Goal: Task Accomplishment & Management: Complete application form

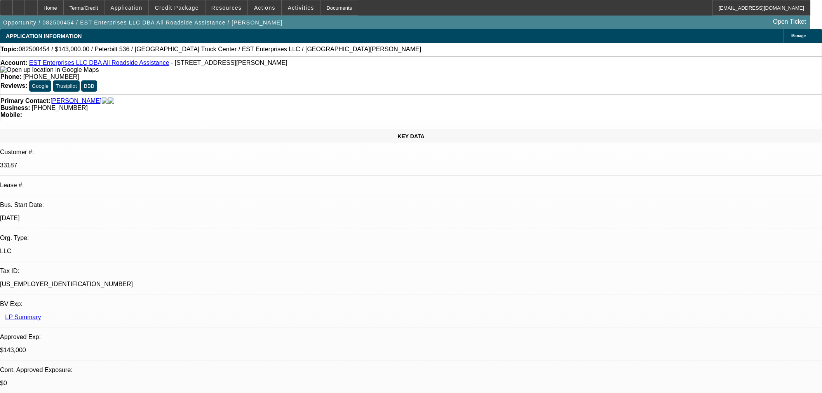
select select "0"
select select "2"
select select "0"
select select "6"
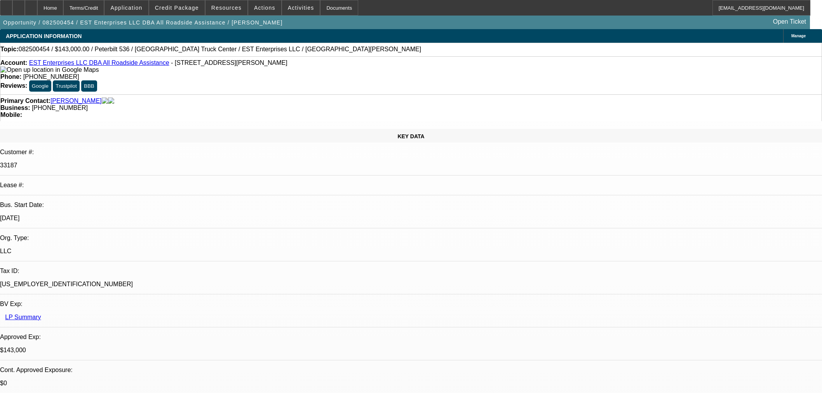
select select "0"
select select "2"
select select "0"
select select "6"
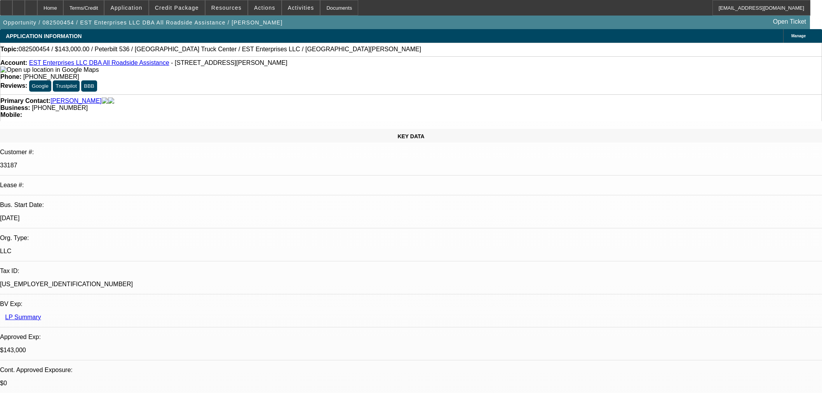
select select "0"
select select "2"
select select "0"
select select "6"
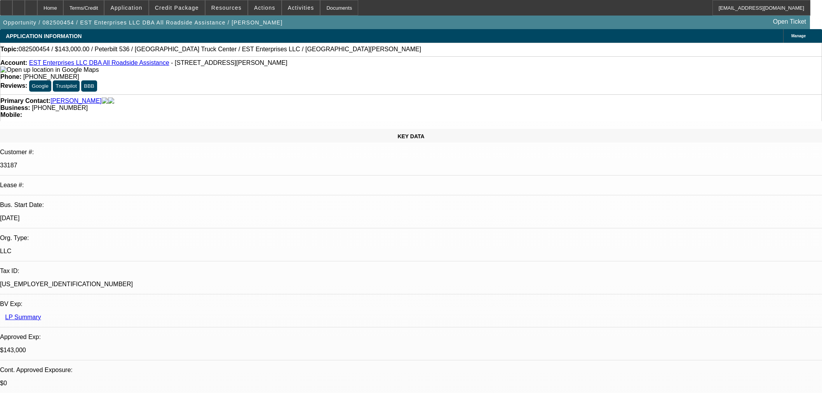
select select "0"
select select "2"
select select "0.1"
select select "4"
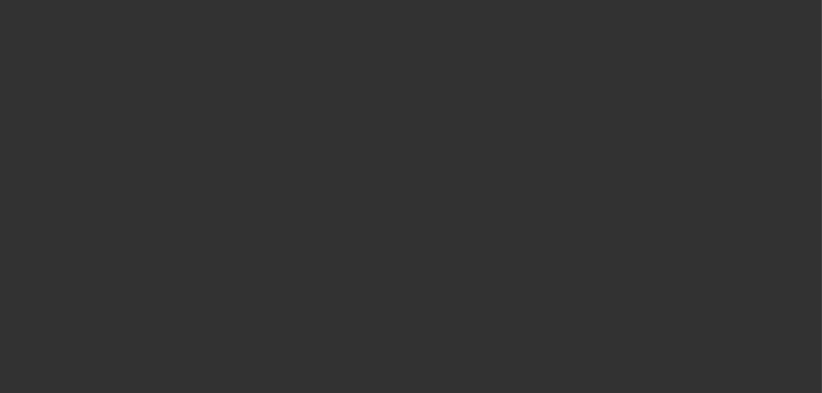
click at [411, 197] on div at bounding box center [411, 197] width 0 height 0
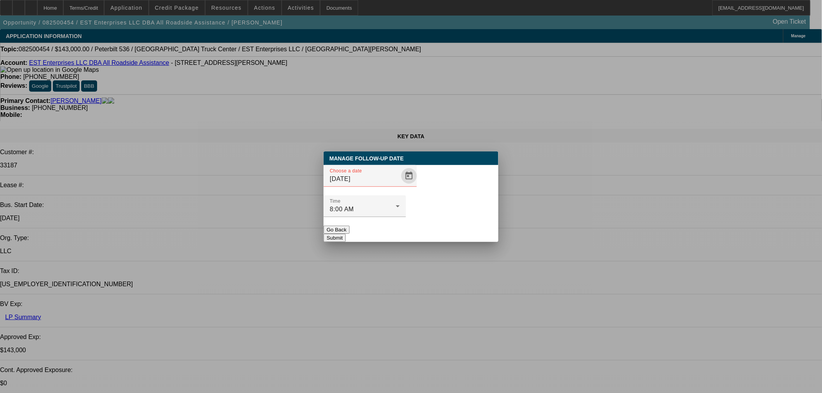
click at [400, 185] on span "Open calendar" at bounding box center [409, 176] width 19 height 19
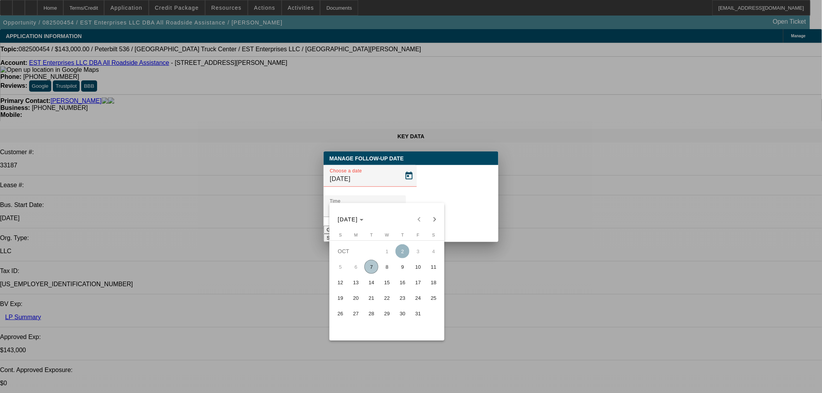
click at [403, 269] on span "9" at bounding box center [403, 267] width 14 height 14
type input "10/9/2025"
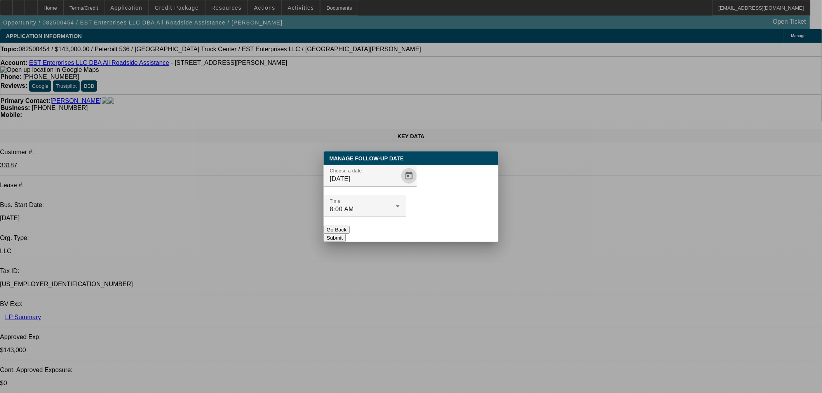
click at [406, 217] on div at bounding box center [365, 221] width 82 height 9
drag, startPoint x: 459, startPoint y: 221, endPoint x: 427, endPoint y: 157, distance: 71.3
click at [346, 234] on button "Submit" at bounding box center [335, 238] width 22 height 8
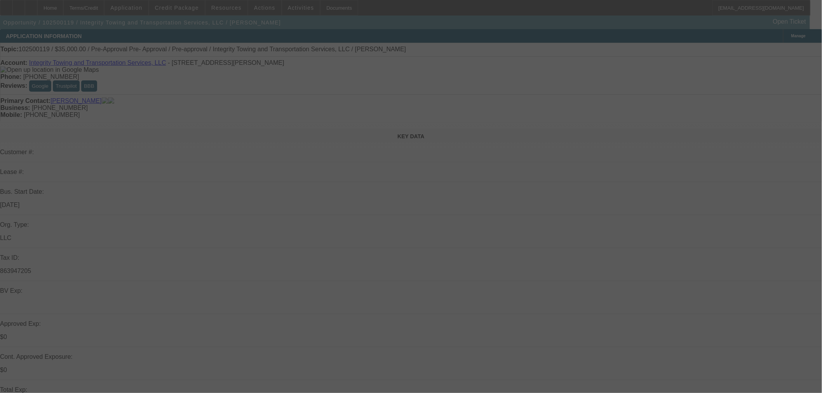
select select "0"
select select "6"
select select "0"
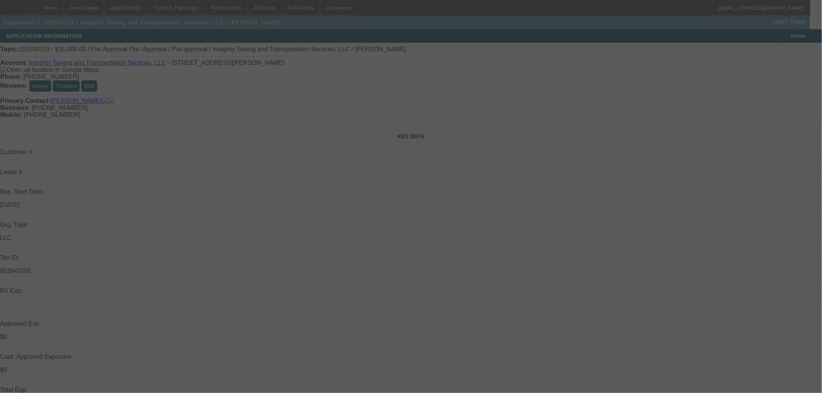
select select "0"
select select "6"
select select "0"
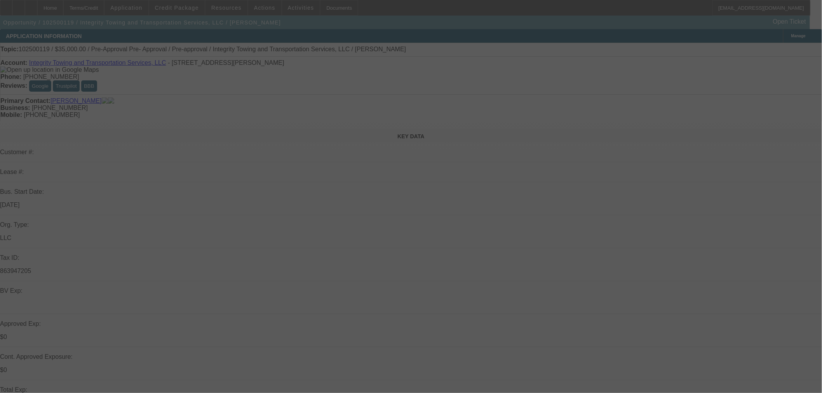
select select "0"
select select "6"
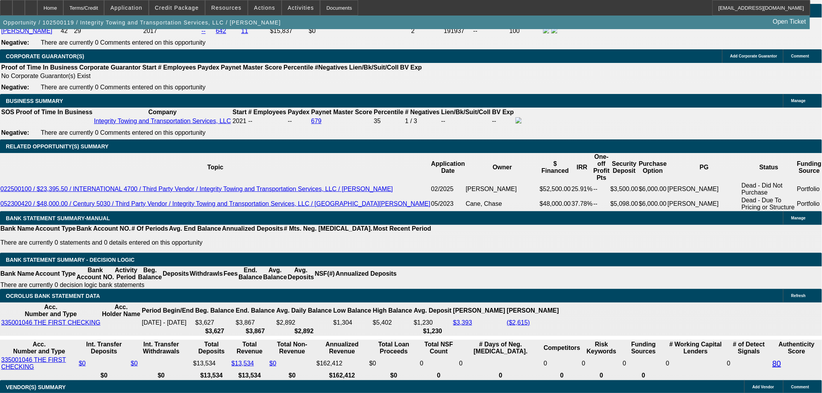
scroll to position [1166, 0]
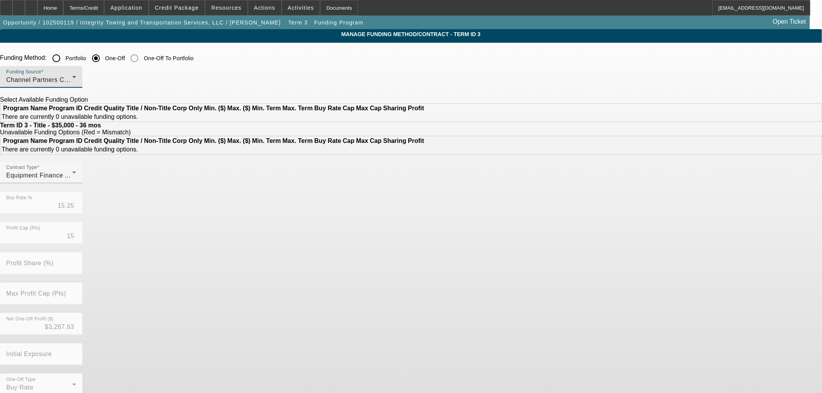
click at [72, 79] on div "Channel Partners Capital LLC (EF)" at bounding box center [39, 79] width 66 height 9
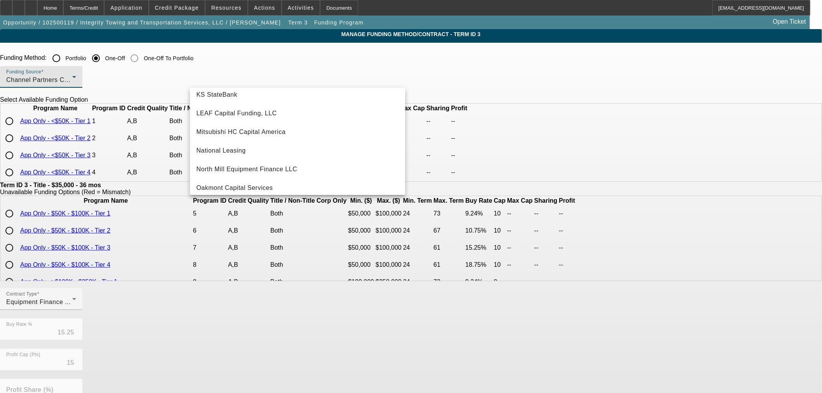
scroll to position [216, 0]
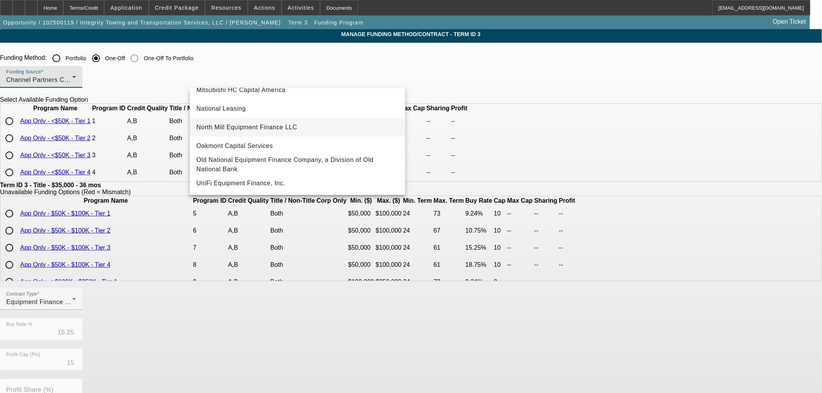
click at [230, 129] on span "North Mill Equipment Finance LLC" at bounding box center [246, 127] width 101 height 9
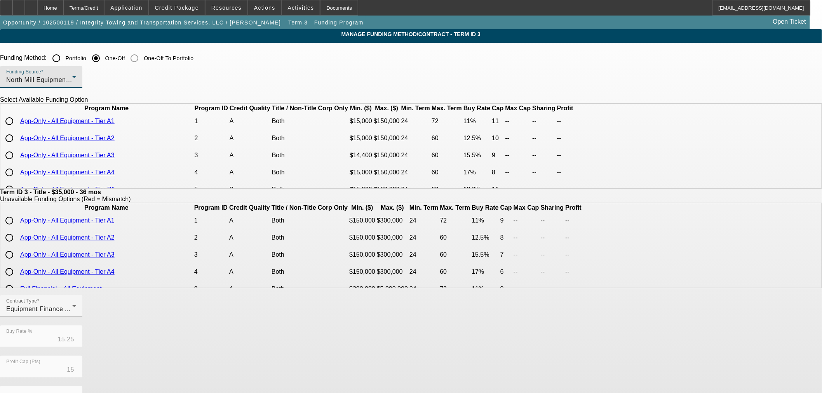
scroll to position [43, 0]
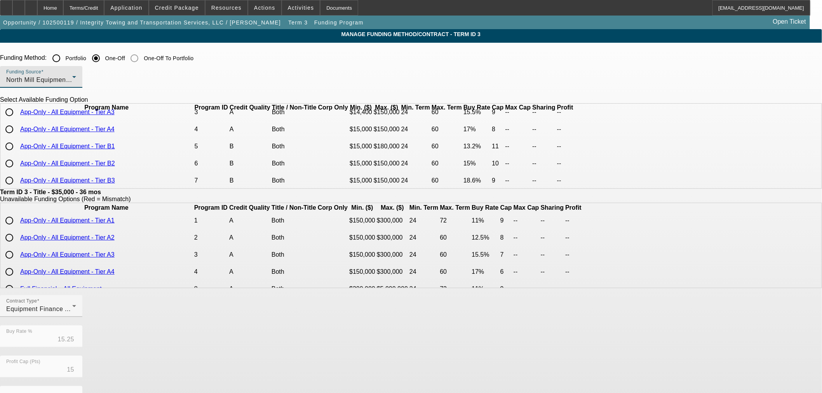
click at [17, 154] on input "radio" at bounding box center [10, 147] width 16 height 16
radio input "true"
type input "13.20"
type input "11"
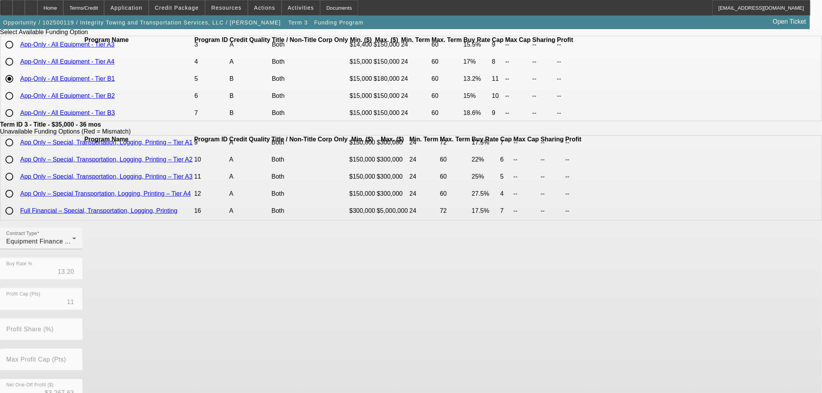
scroll to position [139, 0]
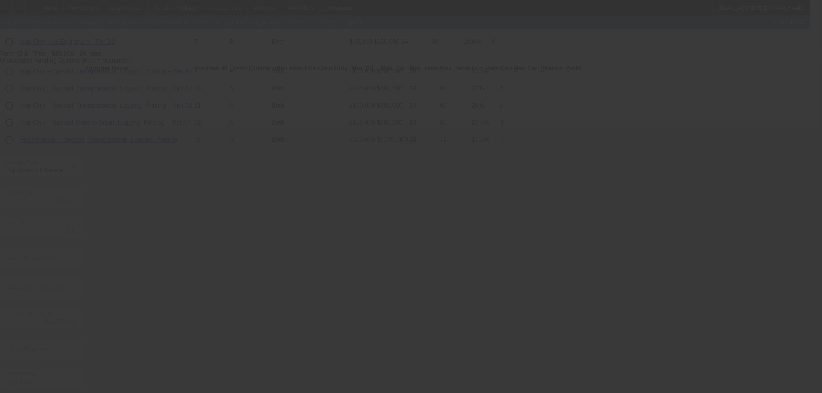
type input "15.25"
type input "15"
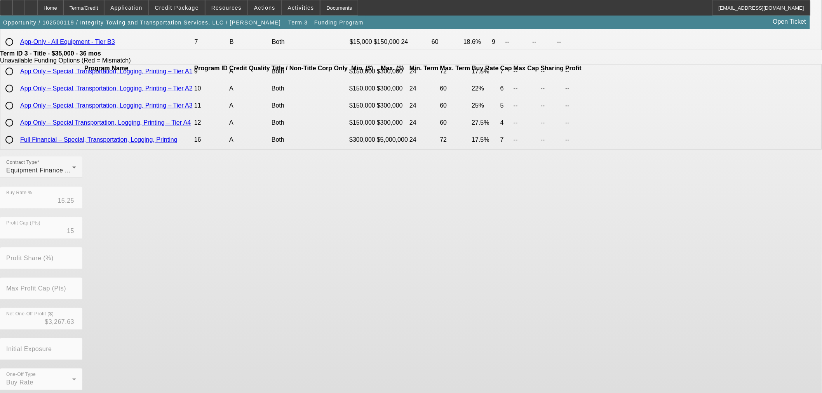
scroll to position [0, 0]
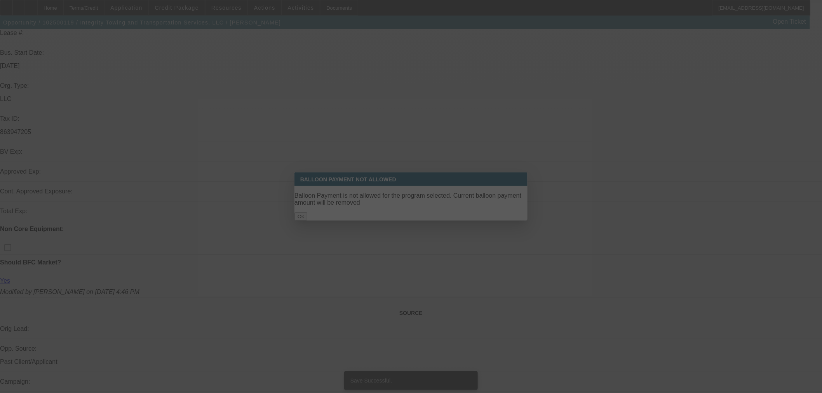
click at [423, 211] on div at bounding box center [411, 196] width 822 height 393
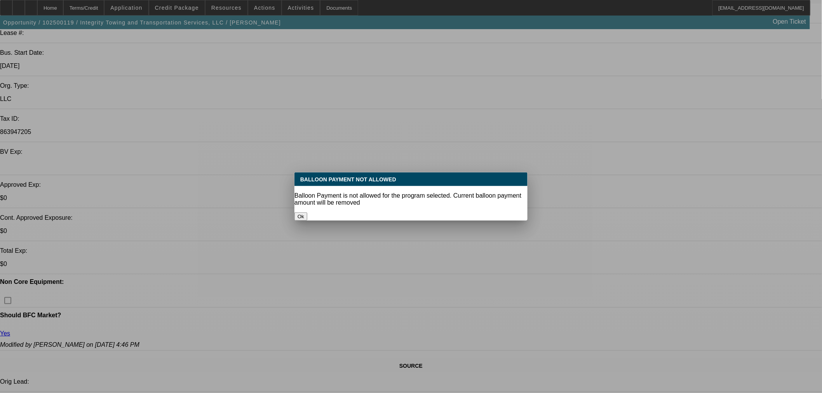
select select "0"
select select "6"
select select "0"
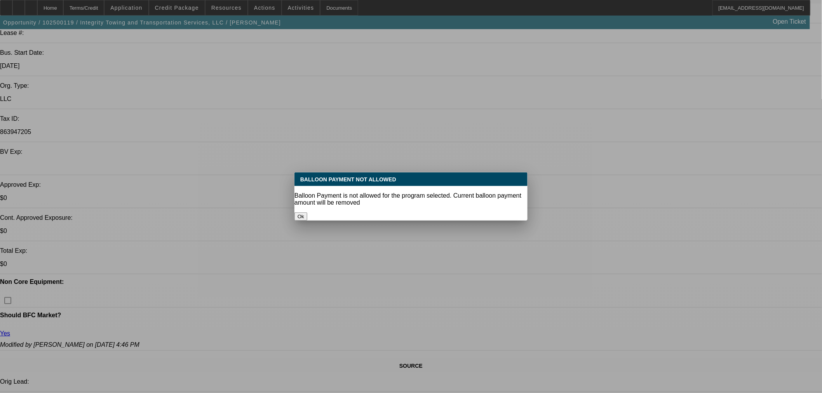
select select "0"
select select "6"
select select "0"
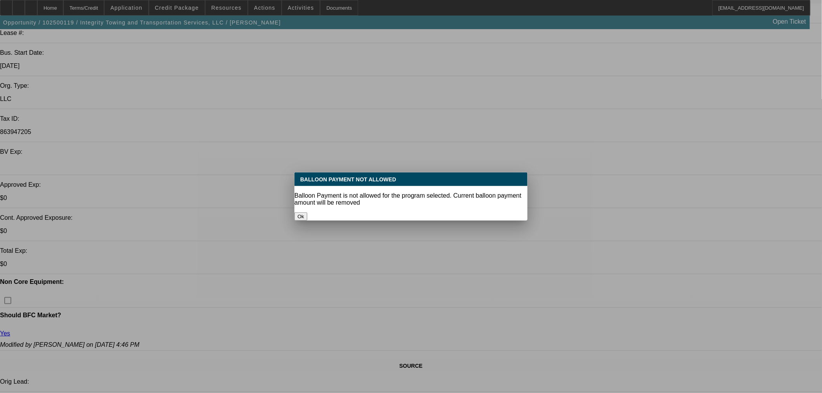
select select "0"
select select "6"
click at [307, 213] on button "Ok" at bounding box center [301, 217] width 13 height 8
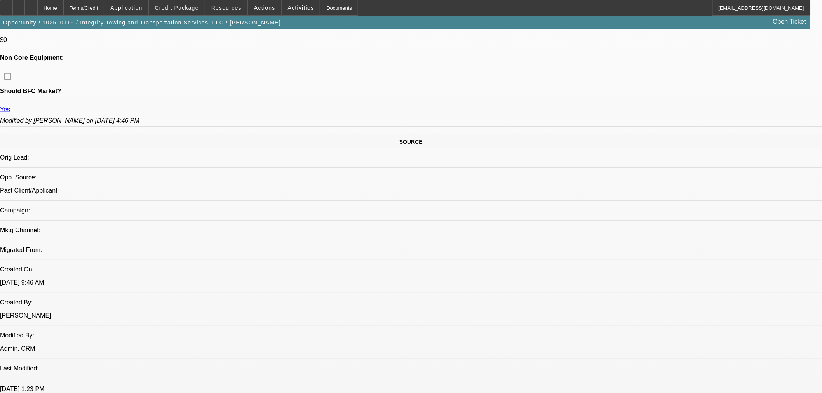
scroll to position [249, 0]
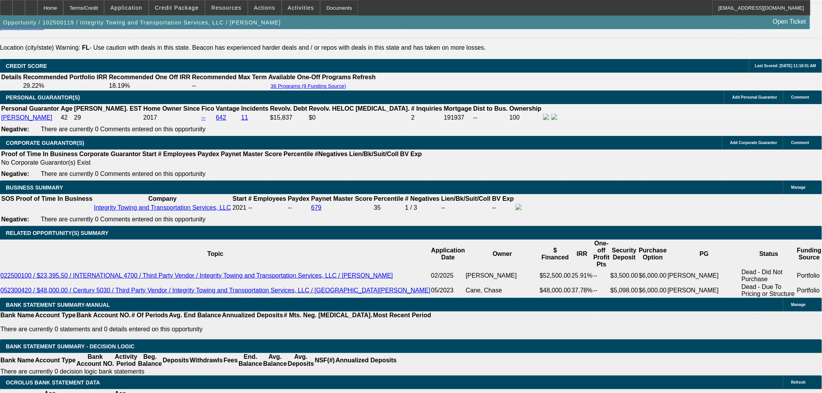
scroll to position [1069, 0]
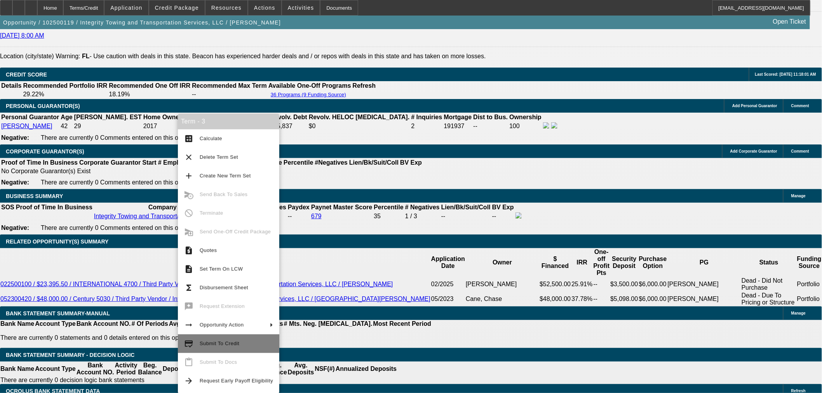
click at [235, 337] on button "credit_score Submit To Credit" at bounding box center [228, 344] width 101 height 19
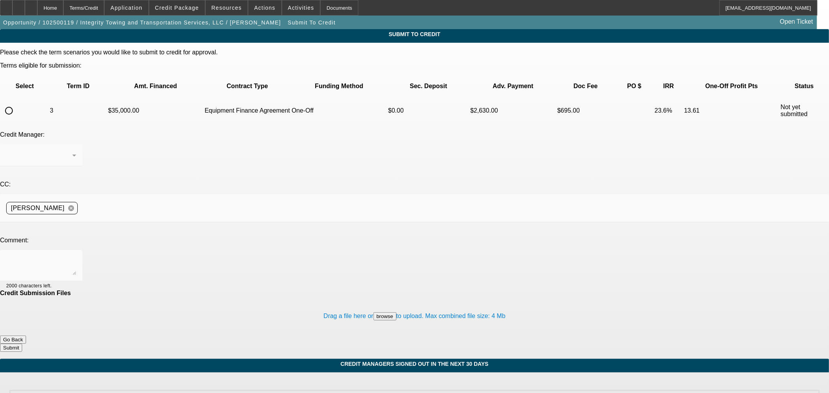
click at [38, 98] on td at bounding box center [25, 110] width 48 height 27
click at [17, 103] on input "radio" at bounding box center [9, 111] width 16 height 16
radio input "true"
click at [76, 257] on textarea at bounding box center [41, 266] width 70 height 19
type textarea "Can we try North Mill?"
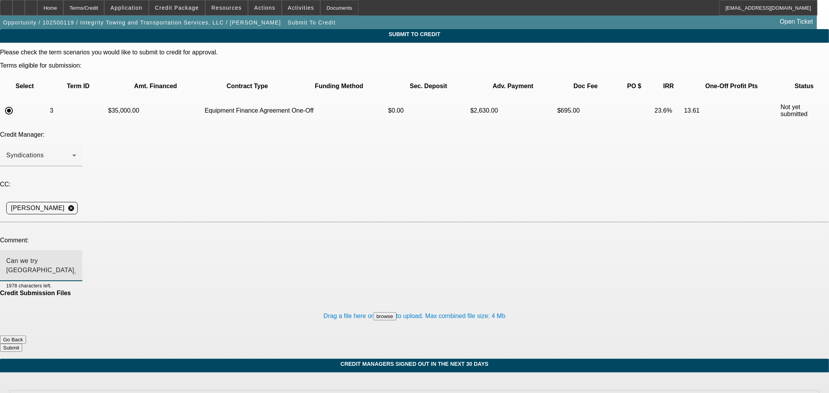
click at [22, 344] on button "Submit" at bounding box center [11, 348] width 22 height 8
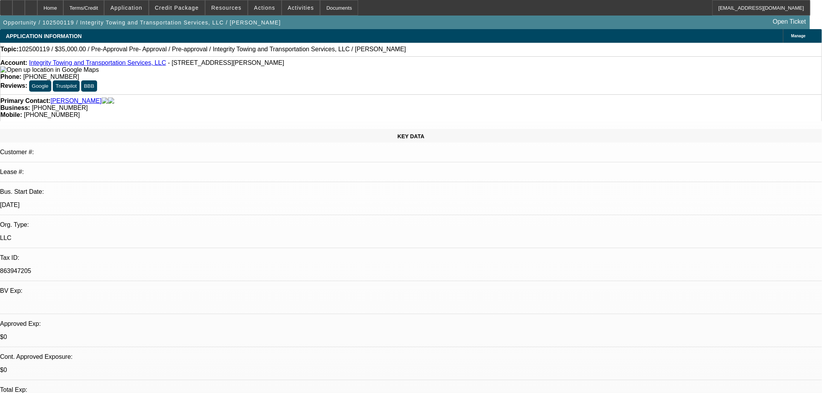
select select "0"
select select "6"
select select "0"
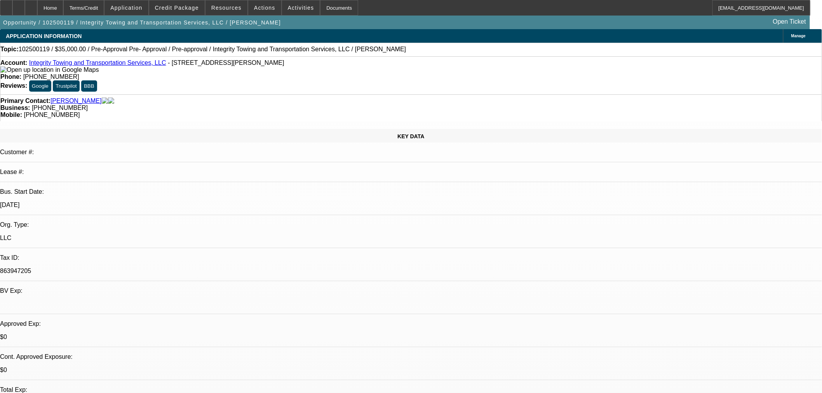
select select "0"
select select "6"
select select "0"
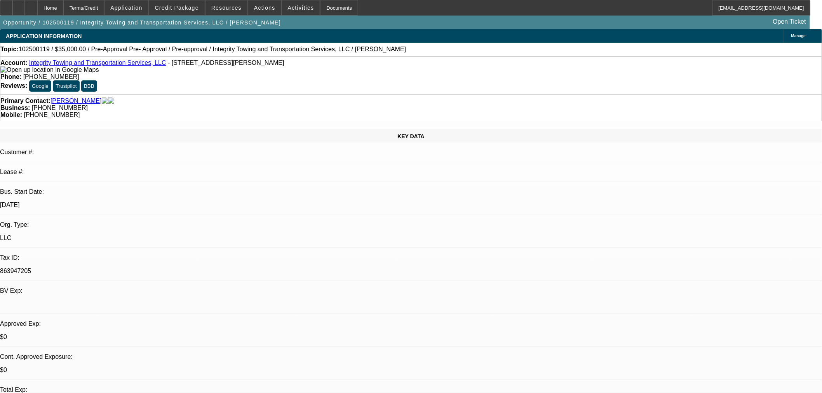
select select "0"
select select "6"
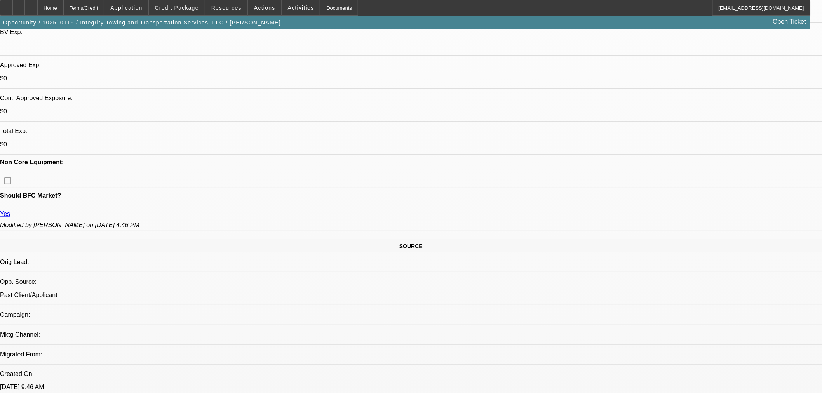
scroll to position [302, 0]
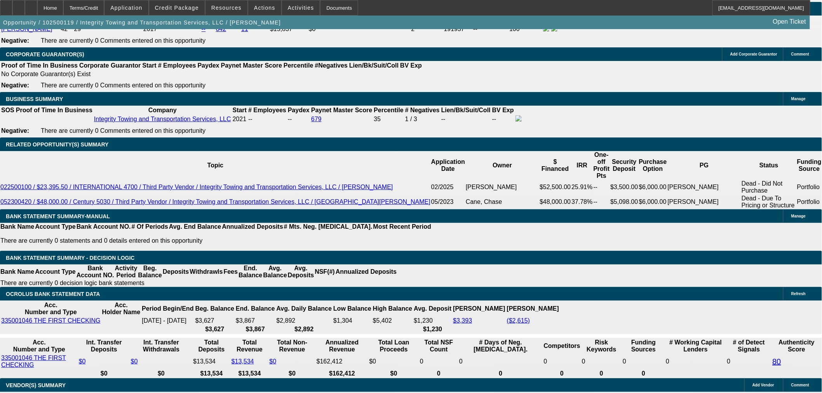
scroll to position [1079, 0]
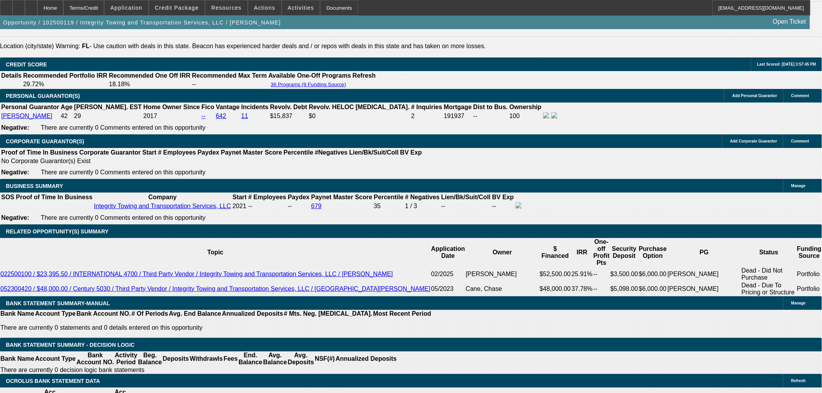
click at [37, 3] on div at bounding box center [31, 8] width 12 height 16
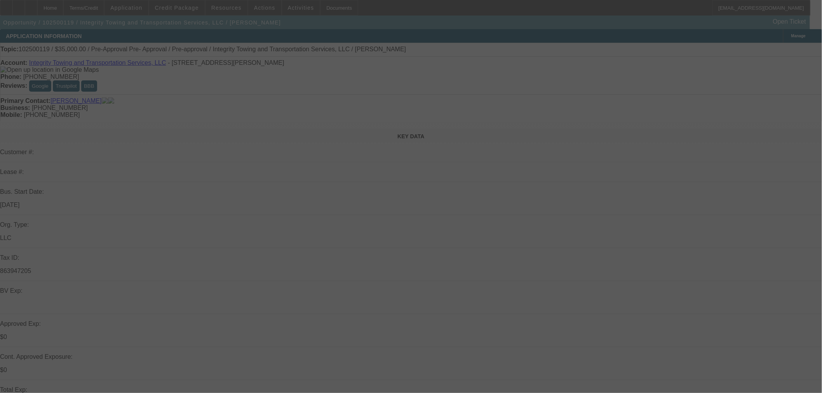
select select "0"
select select "6"
select select "0"
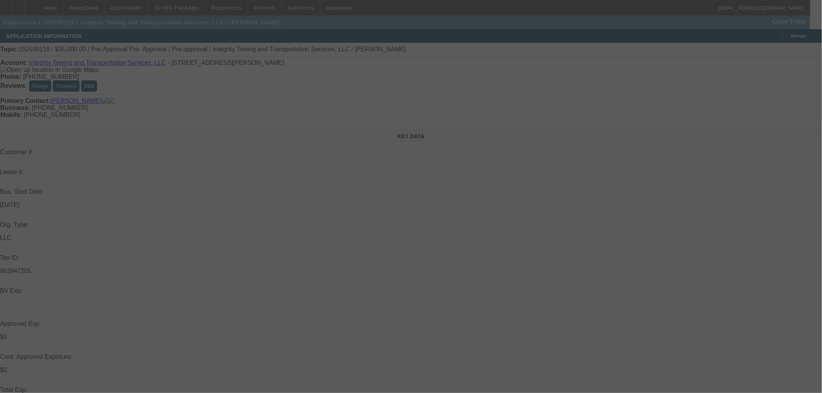
select select "0"
select select "6"
select select "0"
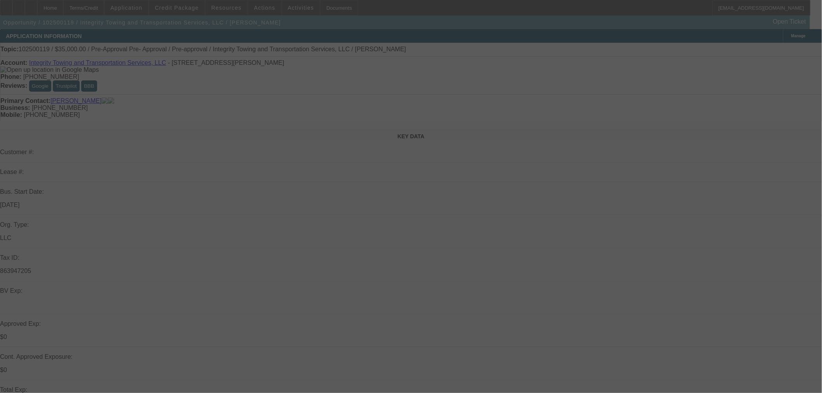
select select "0"
select select "6"
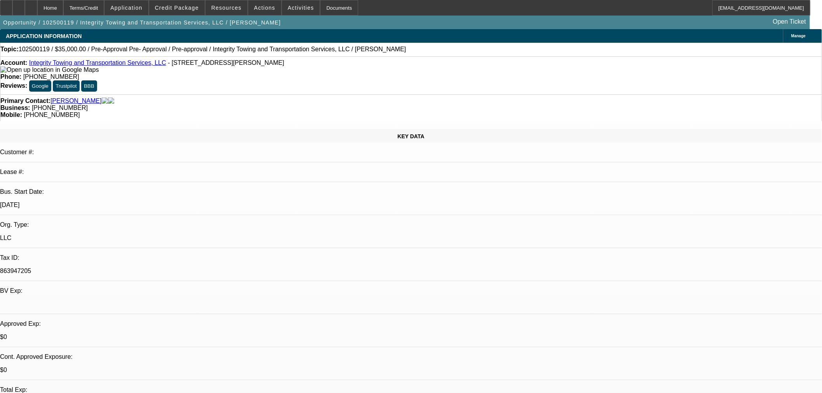
drag, startPoint x: 658, startPoint y: 277, endPoint x: 739, endPoint y: 277, distance: 80.4
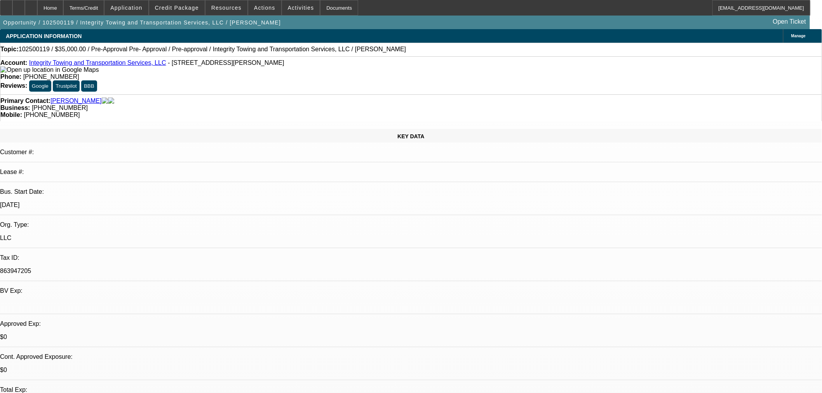
drag, startPoint x: 638, startPoint y: 272, endPoint x: 666, endPoint y: 272, distance: 28.0
drag, startPoint x: 646, startPoint y: 269, endPoint x: 705, endPoint y: 273, distance: 58.5
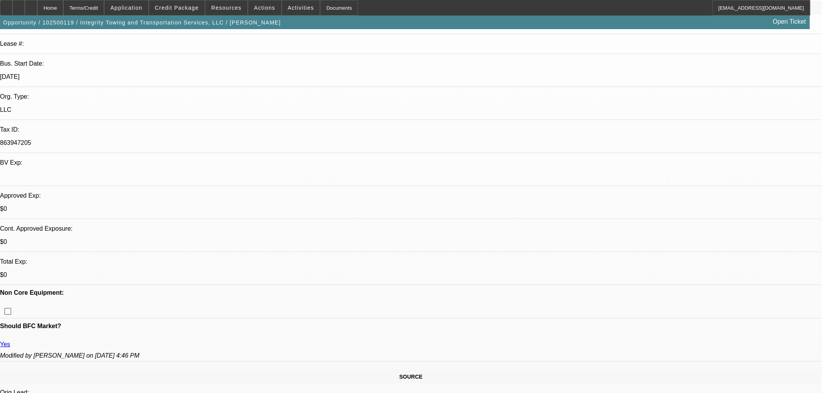
scroll to position [129, 0]
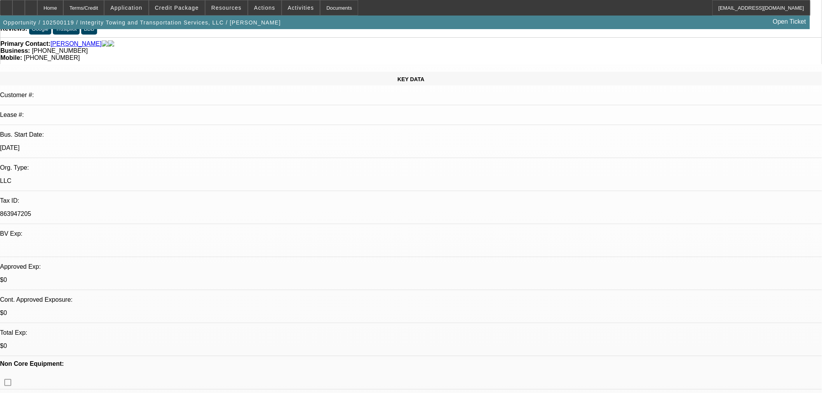
scroll to position [0, 0]
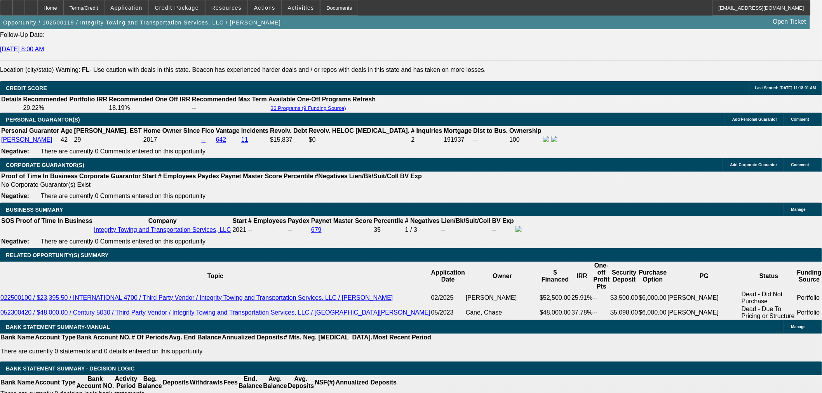
scroll to position [1209, 0]
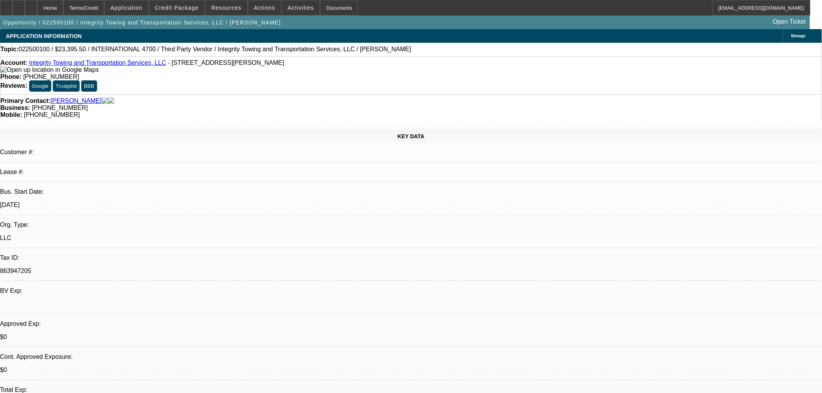
select select "0.1"
select select "2"
select select "0.1"
select select "4"
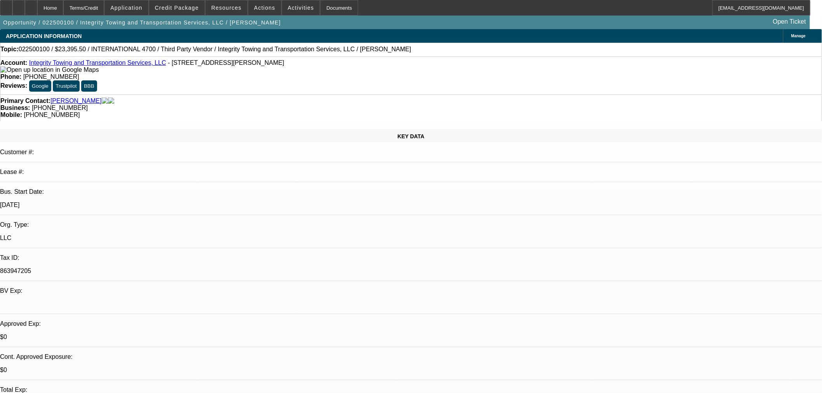
select select "0.1"
select select "2"
select select "0.1"
select select "4"
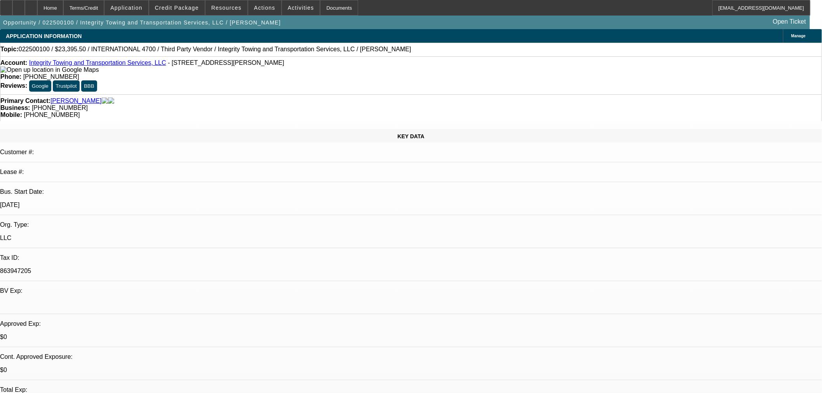
select select "2"
select select "0.1"
select select "4"
select select "2"
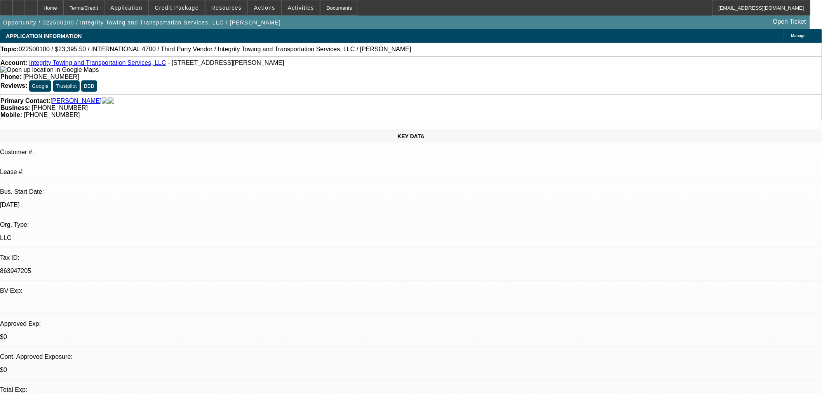
select select "2"
select select "0.1"
select select "4"
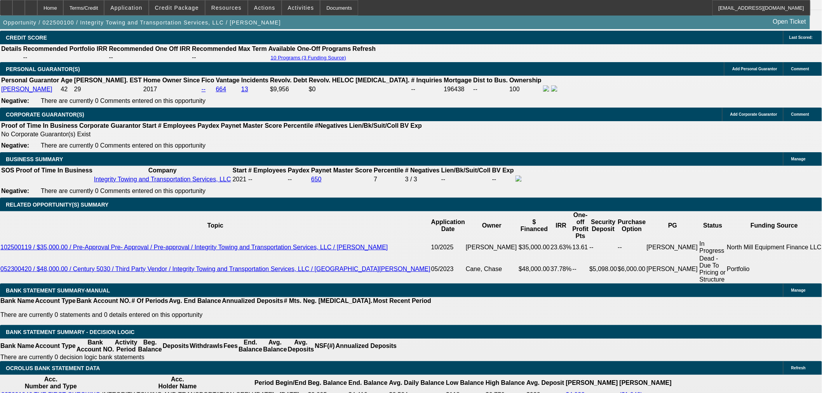
scroll to position [1079, 0]
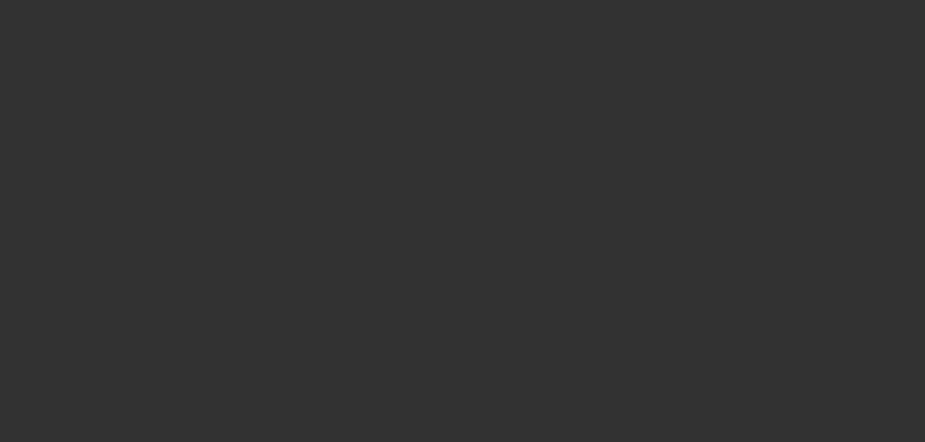
select select "0"
select select "6"
select select "0"
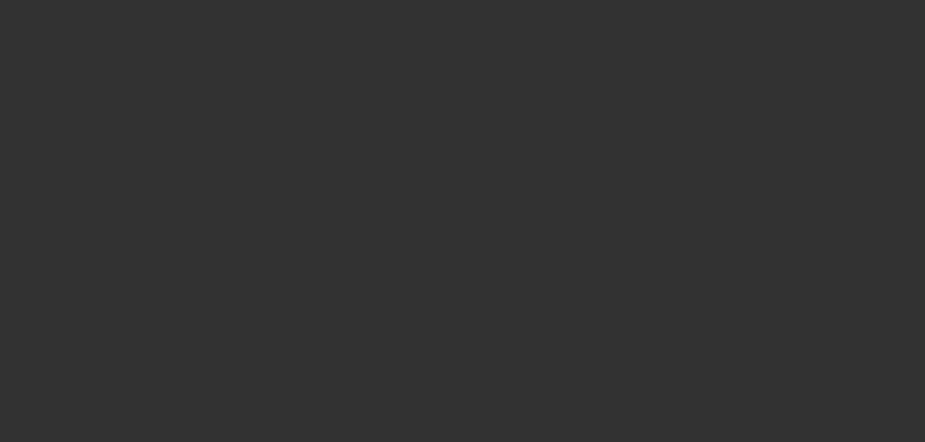
select select "0"
select select "6"
select select "0"
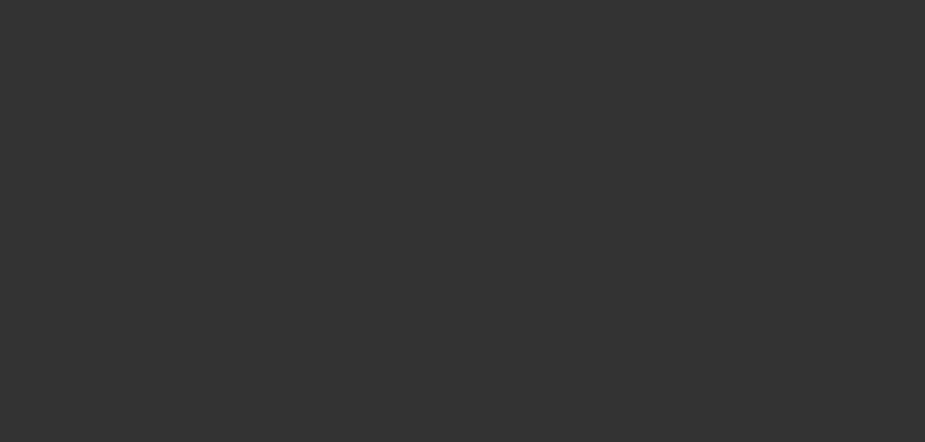
select select "0"
select select "6"
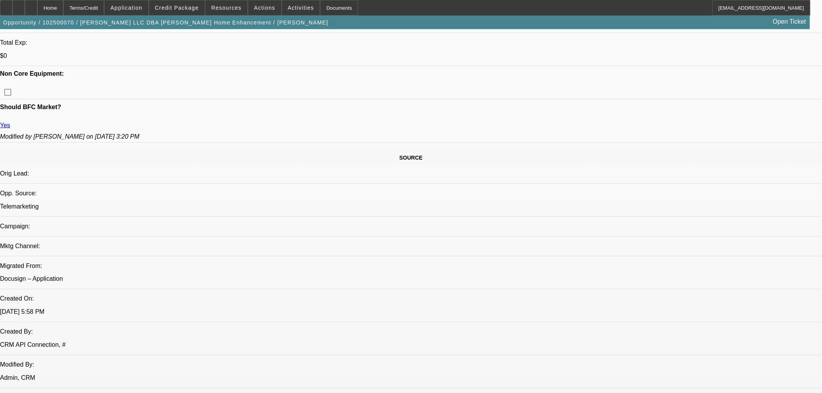
scroll to position [389, 0]
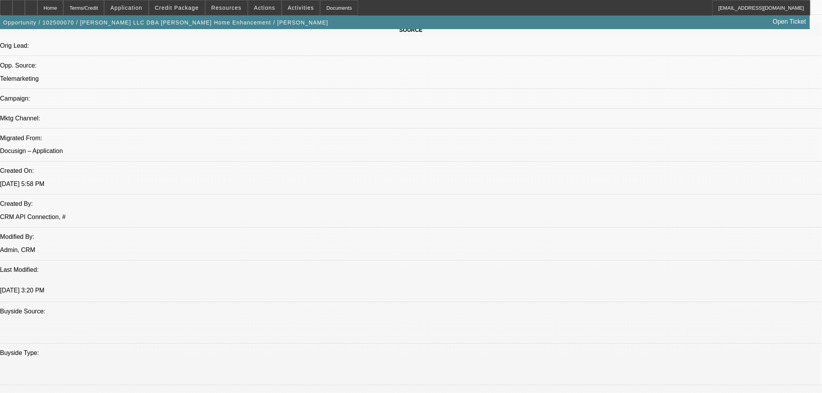
scroll to position [561, 0]
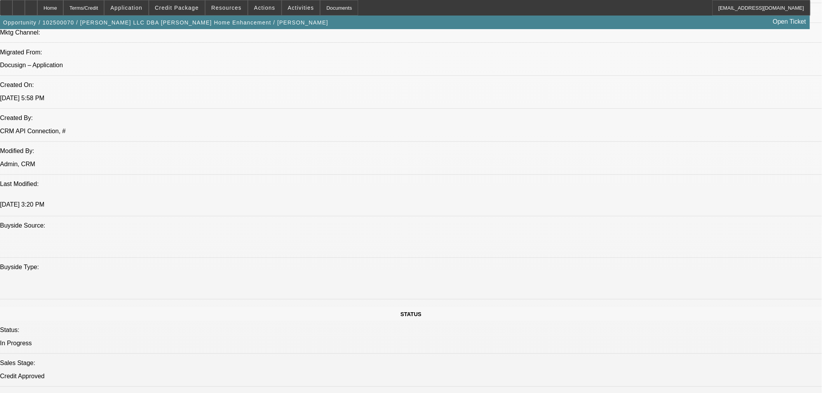
drag, startPoint x: 652, startPoint y: 260, endPoint x: 703, endPoint y: 257, distance: 51.0
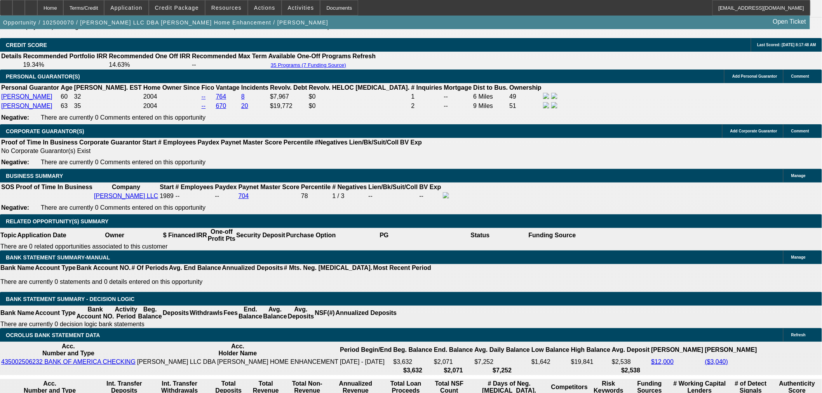
scroll to position [1166, 0]
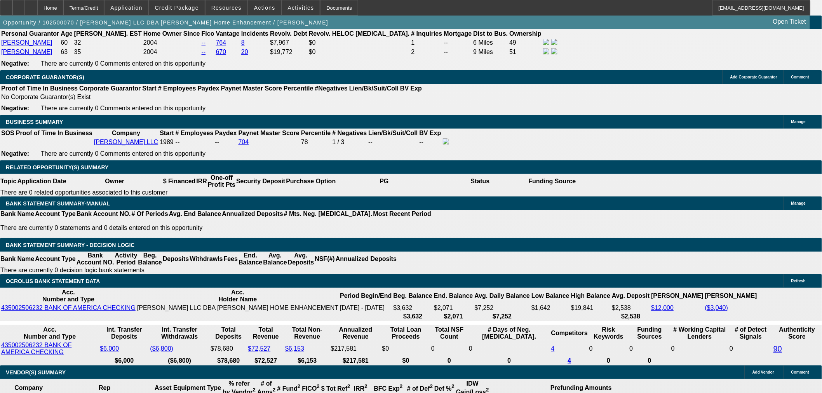
type input "11"
type input "UNKNOWN"
type input "1125"
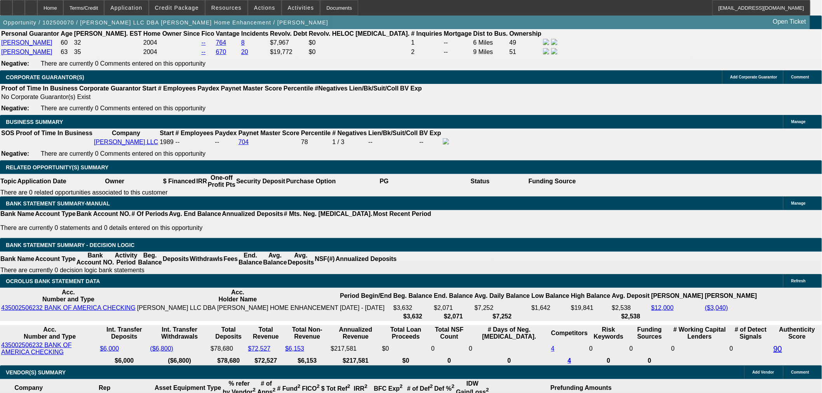
type input "14.9"
type input "$1,125.00"
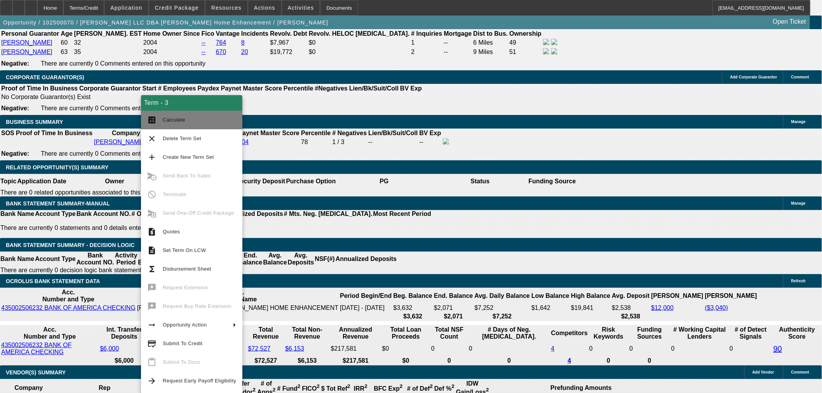
click at [199, 126] on button "calculate Calculate" at bounding box center [191, 120] width 101 height 19
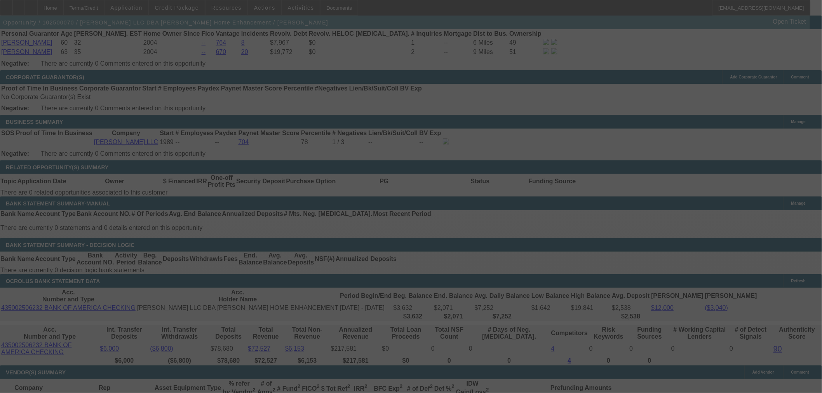
select select "0"
select select "6"
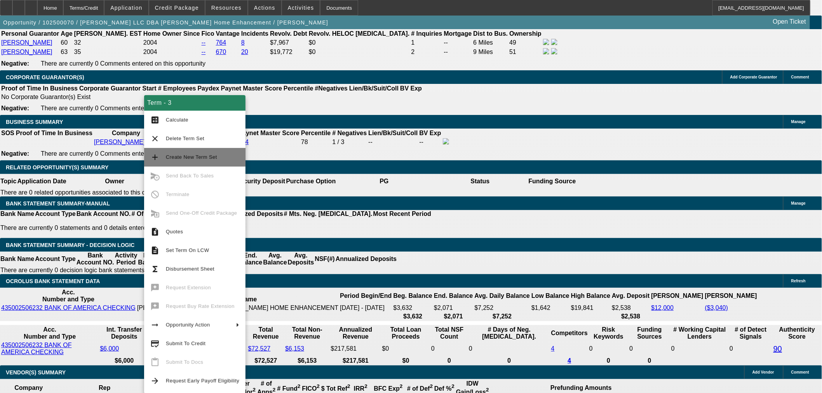
click at [206, 158] on span "Create New Term Set" at bounding box center [191, 157] width 51 height 6
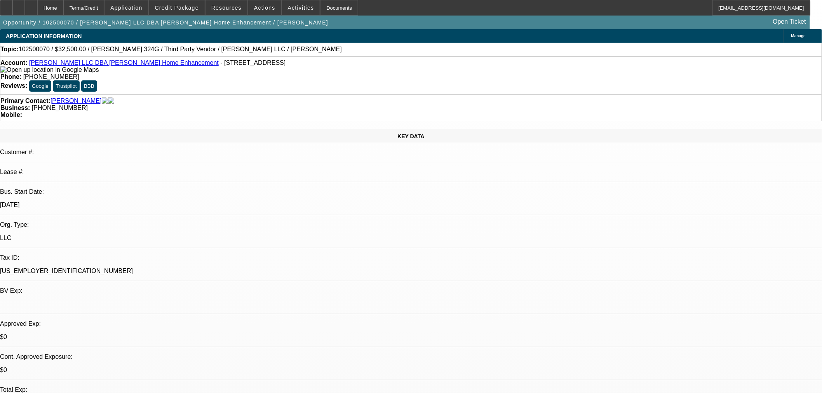
select select "0"
select select "6"
select select "0"
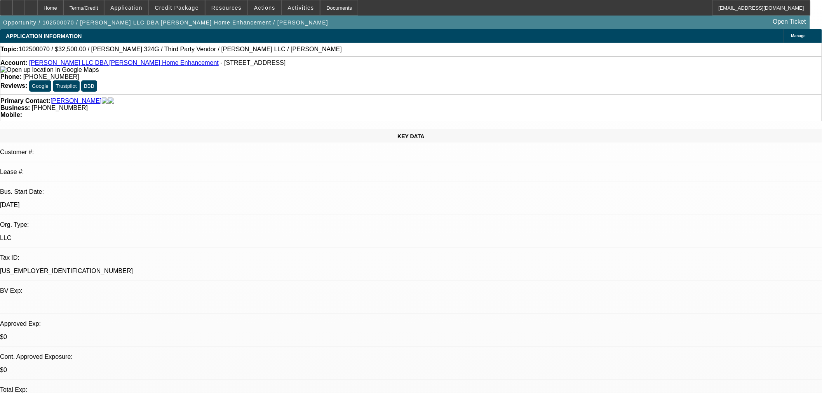
select select "0"
select select "6"
select select "0"
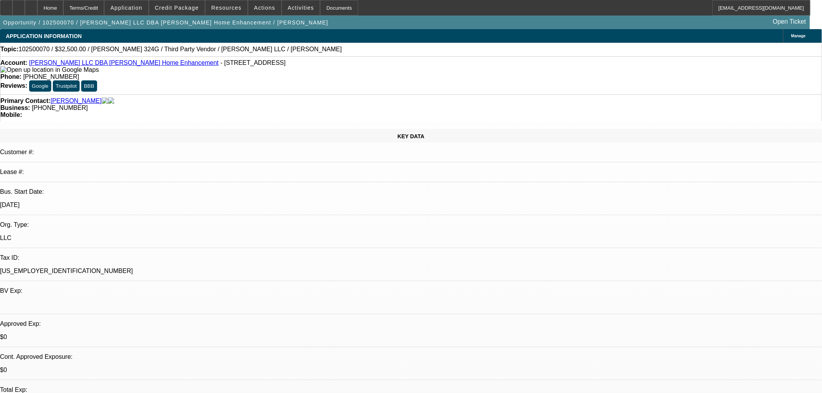
select select "0"
select select "6"
select select "0"
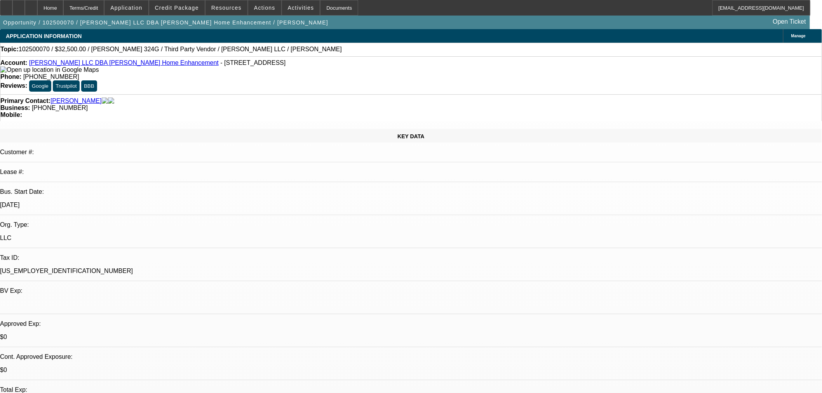
select select "6"
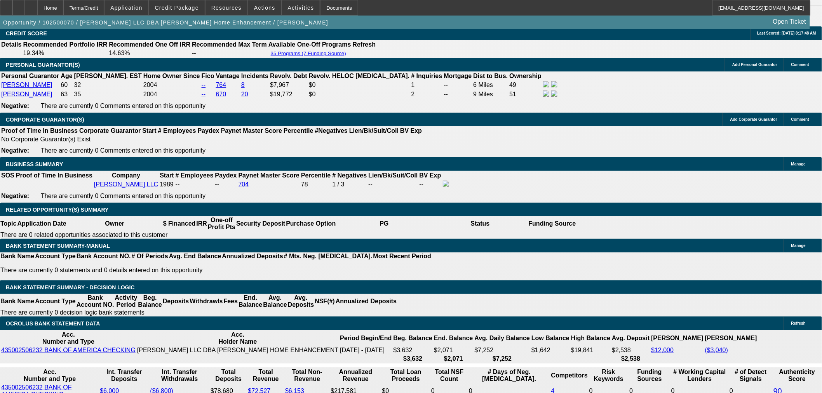
scroll to position [1209, 0]
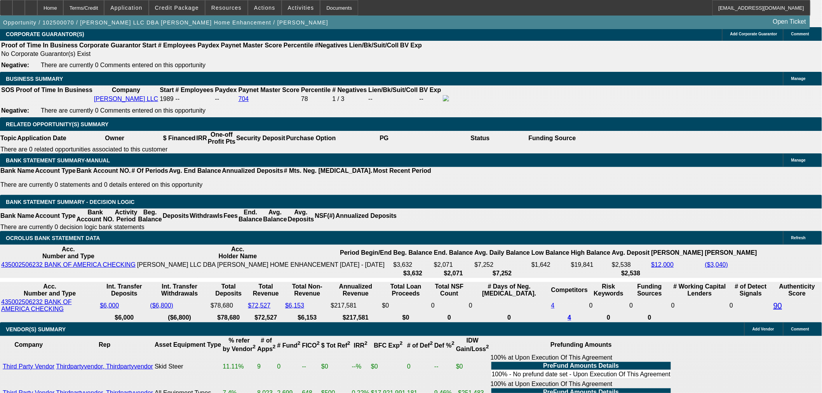
select select "3"
type input "UNKNOWN"
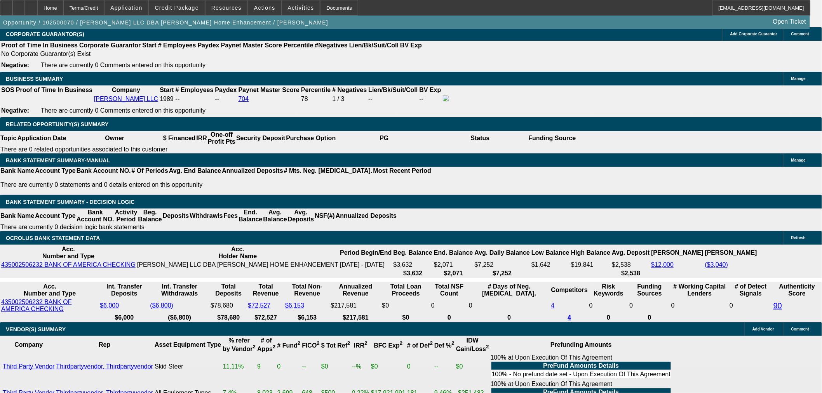
drag, startPoint x: 160, startPoint y: 74, endPoint x: 174, endPoint y: 73, distance: 14.0
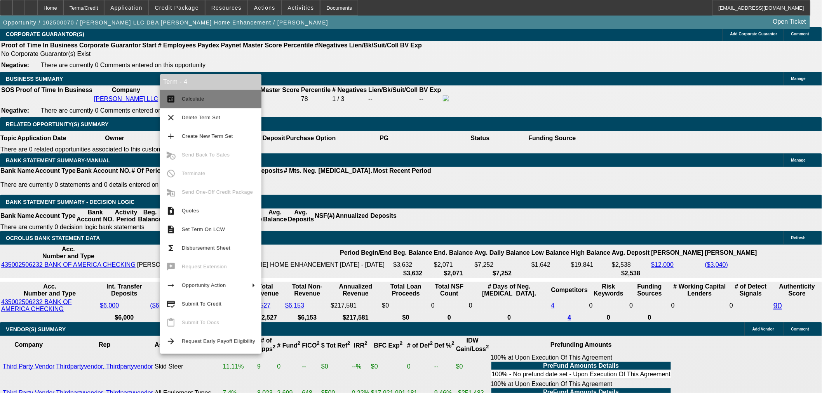
click at [216, 98] on span "Calculate" at bounding box center [218, 98] width 73 height 9
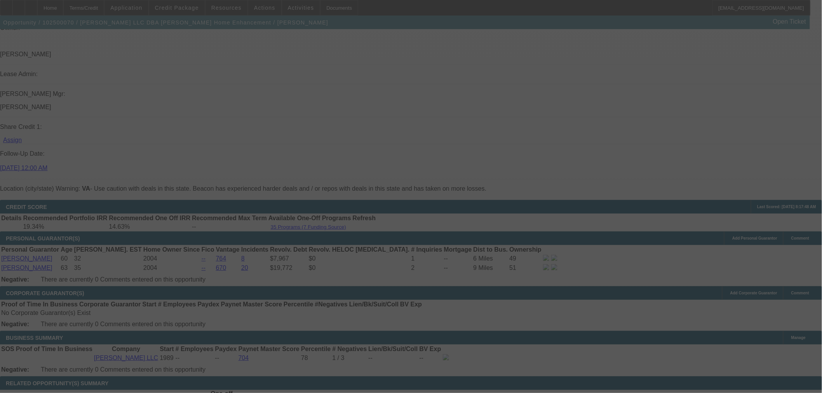
scroll to position [597, 0]
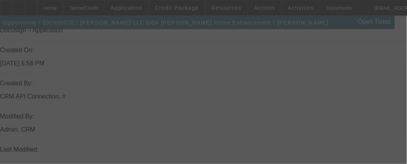
select select "0"
select select "3"
select select "0"
select select "6"
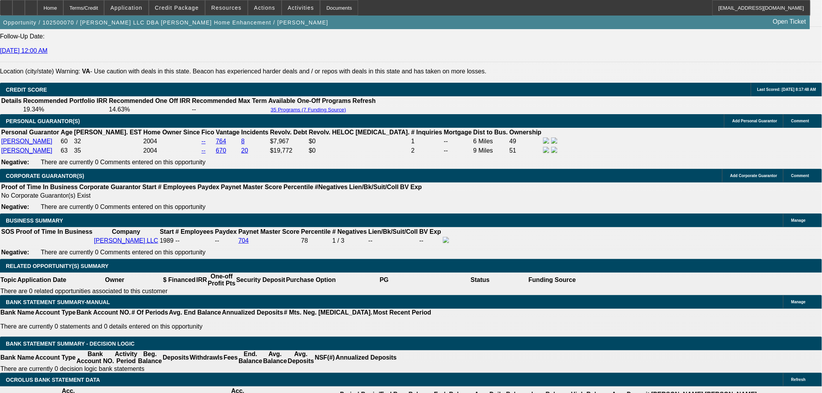
scroll to position [1115, 0]
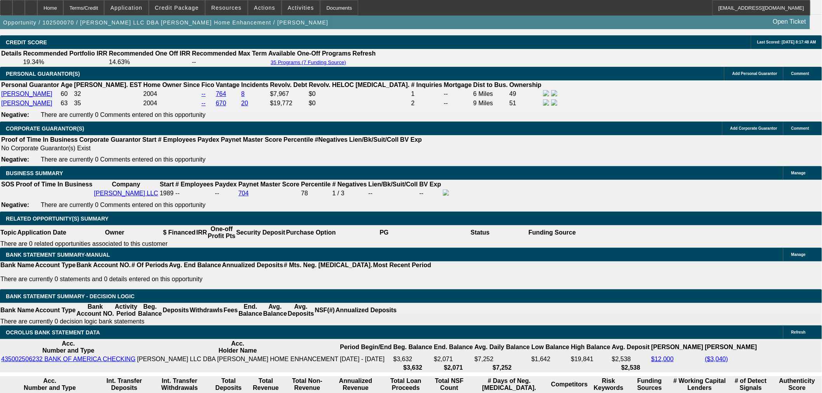
type input "$1,125.00"
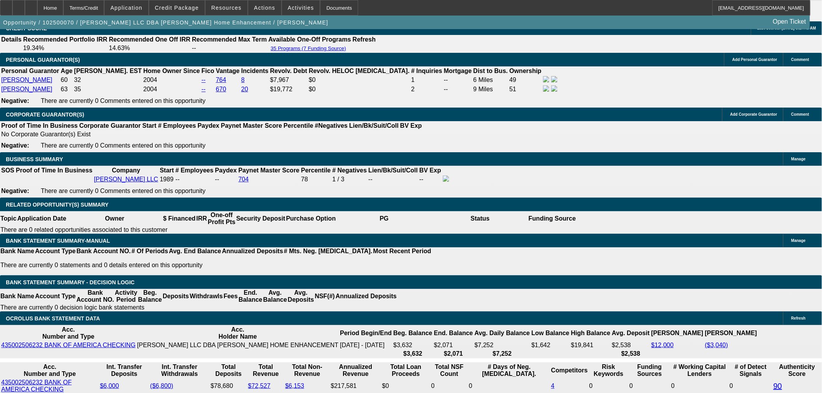
scroll to position [1244, 0]
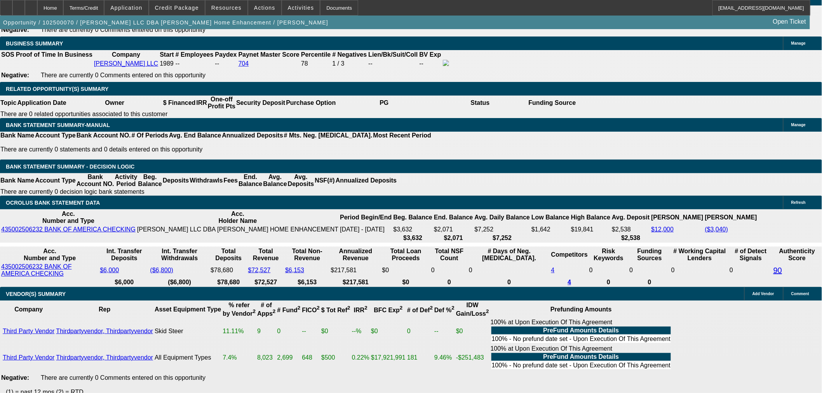
drag, startPoint x: 148, startPoint y: 129, endPoint x: 155, endPoint y: 130, distance: 7.0
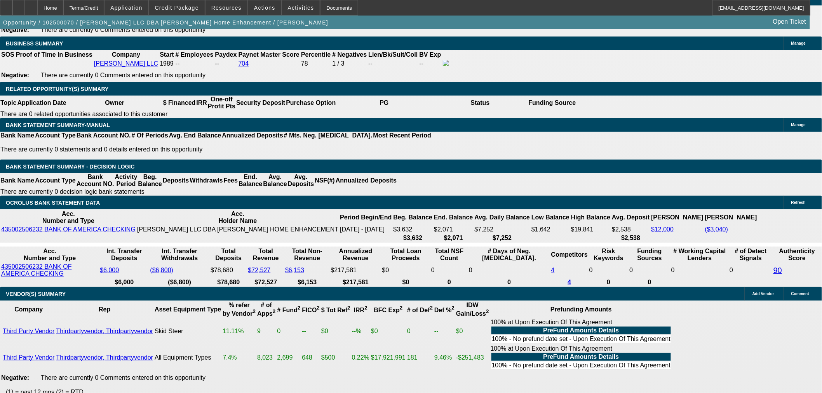
drag, startPoint x: 148, startPoint y: 127, endPoint x: 154, endPoint y: 127, distance: 6.6
type input "113"
type input "UNKNOWN"
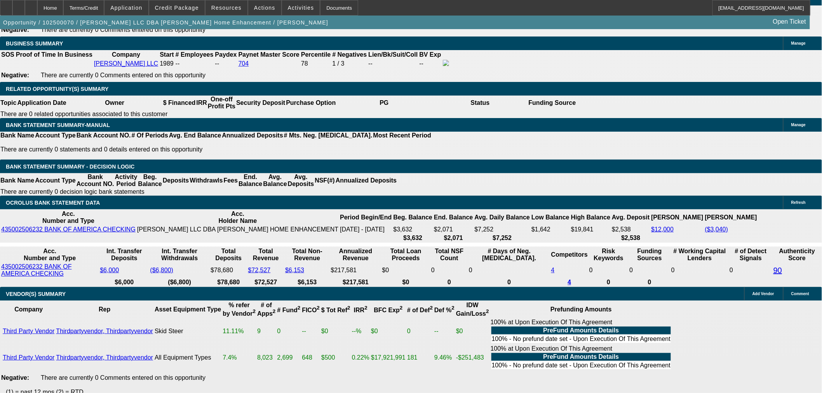
type input "1139"
type input "15.8"
type input "$1,139.00"
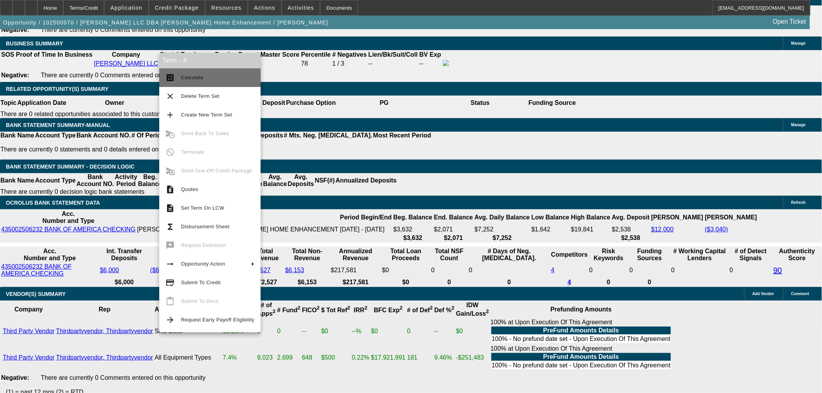
click at [218, 75] on span "Calculate" at bounding box center [217, 77] width 73 height 9
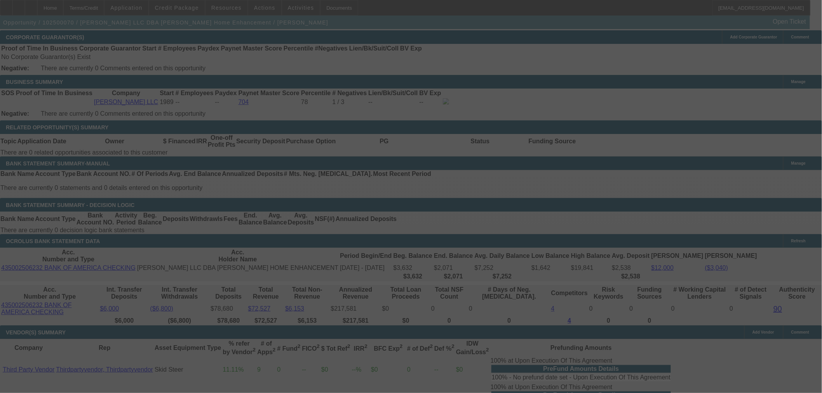
scroll to position [1158, 0]
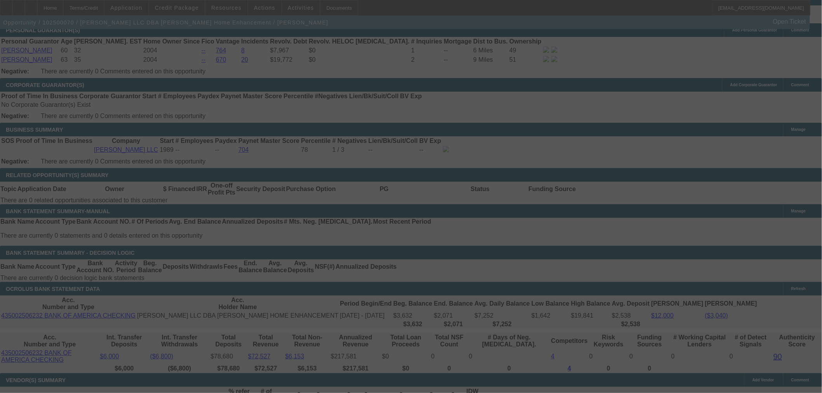
select select "0"
select select "3"
select select "0"
select select "6"
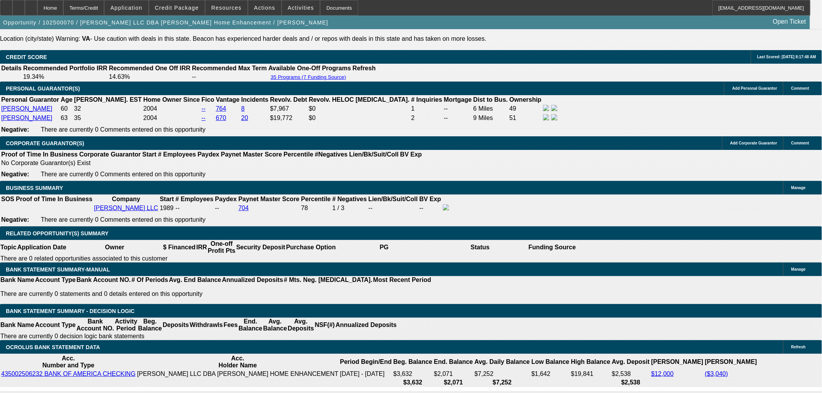
scroll to position [1115, 0]
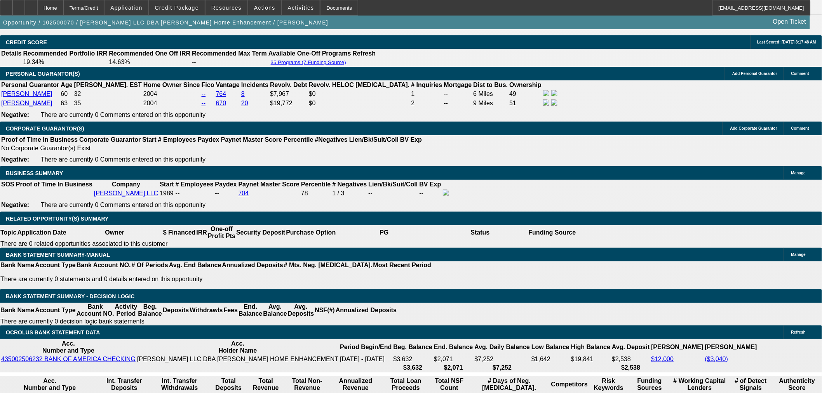
type input "11"
type input "UNKNOWN"
type input "1150"
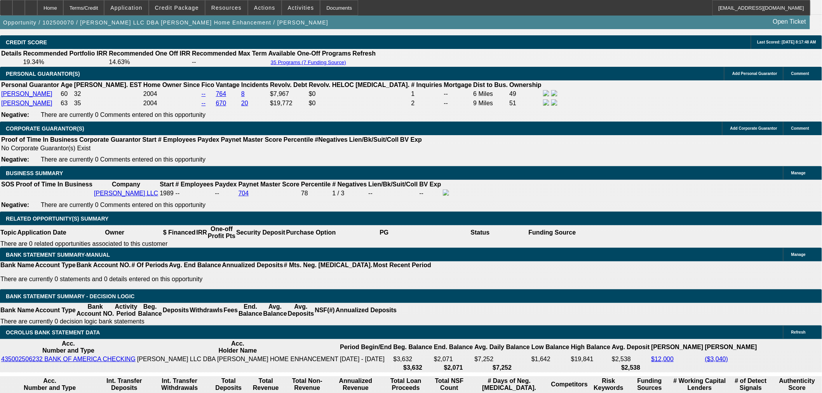
type input "16.5"
type input "$1,150.00"
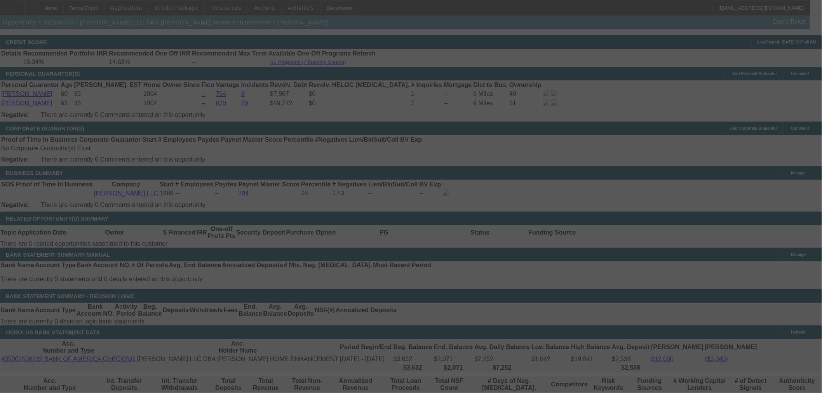
select select "0"
select select "3"
select select "0"
select select "6"
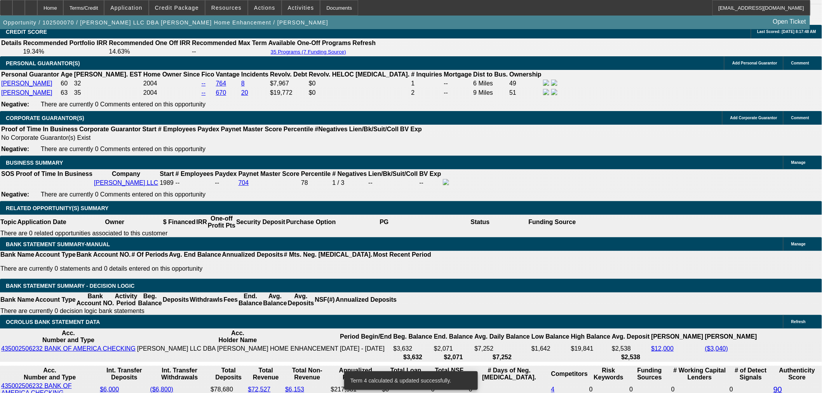
scroll to position [1158, 0]
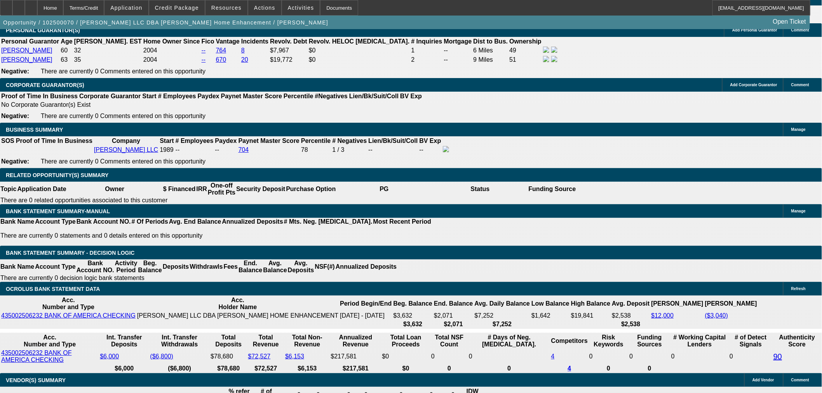
drag, startPoint x: 244, startPoint y: 216, endPoint x: 261, endPoint y: 216, distance: 16.7
type input "113"
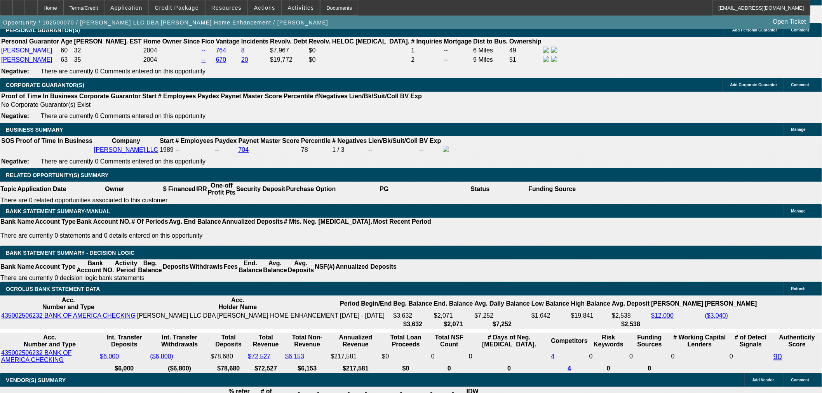
type input "UNKNOWN"
type input "1130"
type input "15.2"
type input "$1,130.00"
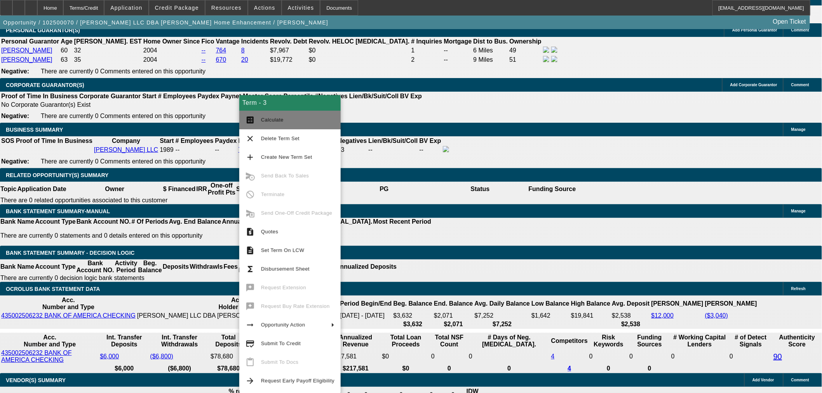
click at [292, 115] on span "Calculate" at bounding box center [297, 119] width 73 height 9
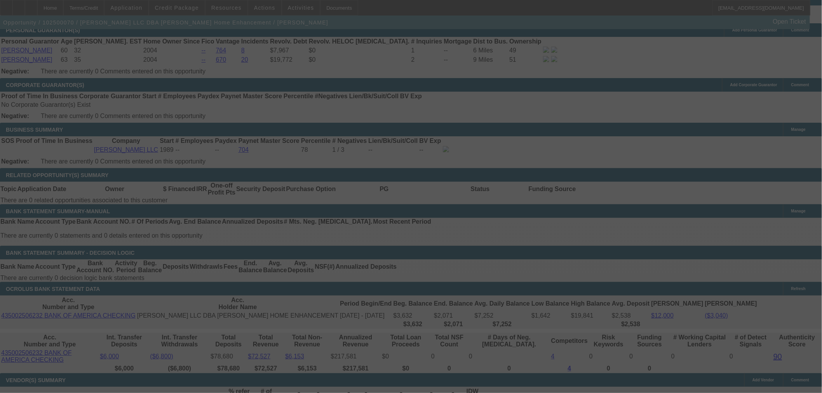
select select "0"
select select "6"
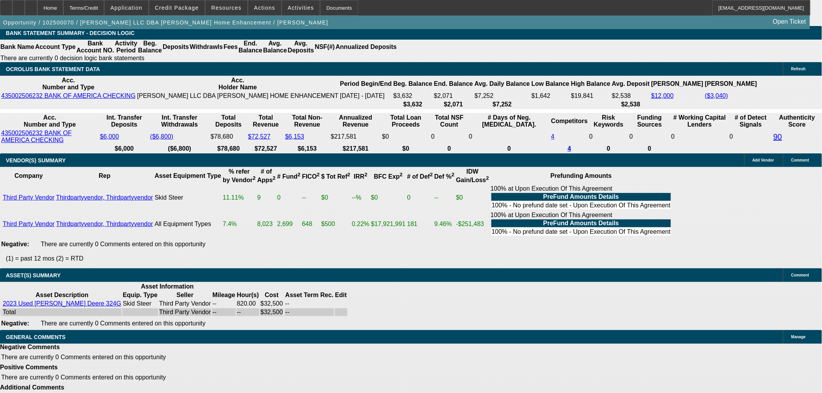
scroll to position [1230, 0]
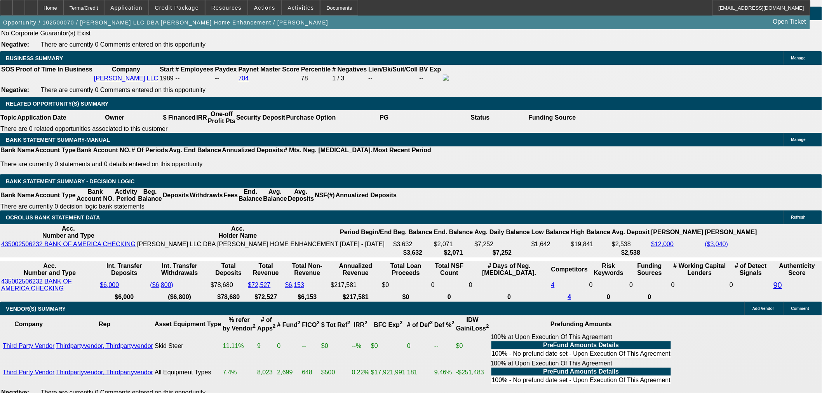
type input "11"
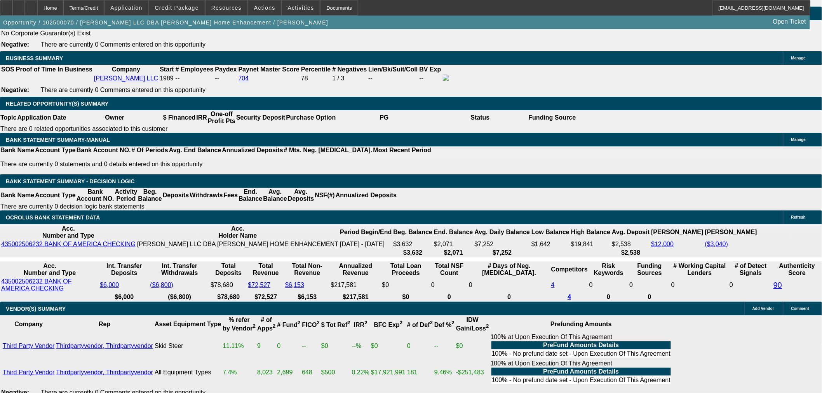
type input "UNKNOWN"
type input "1135"
type input "15.5"
type input "$1,135.00"
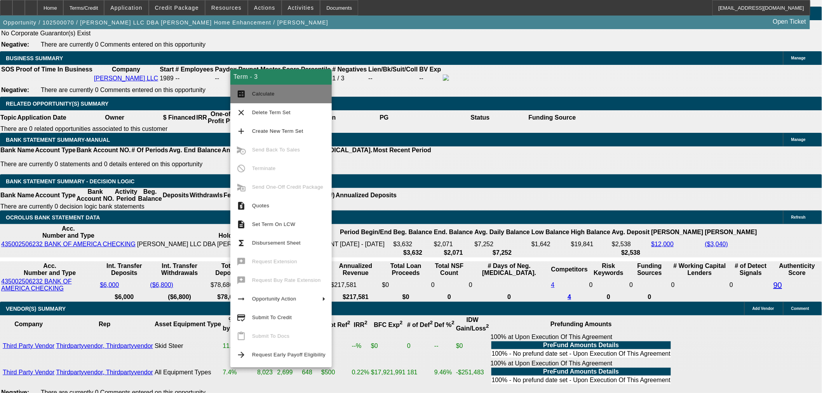
click at [270, 87] on button "calculate Calculate" at bounding box center [280, 94] width 101 height 19
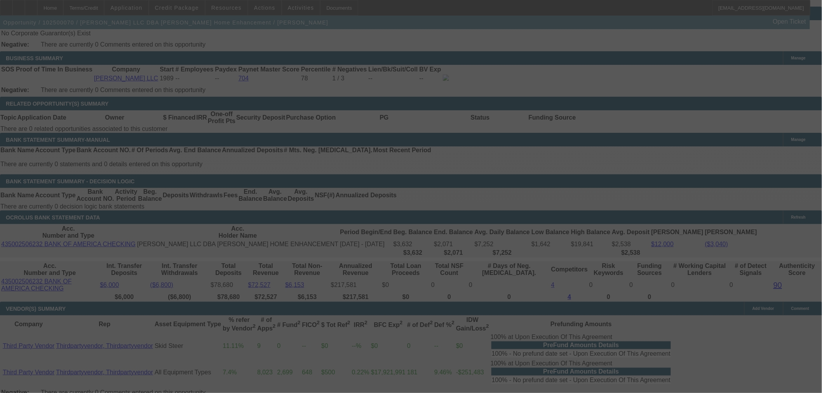
select select "0"
select select "6"
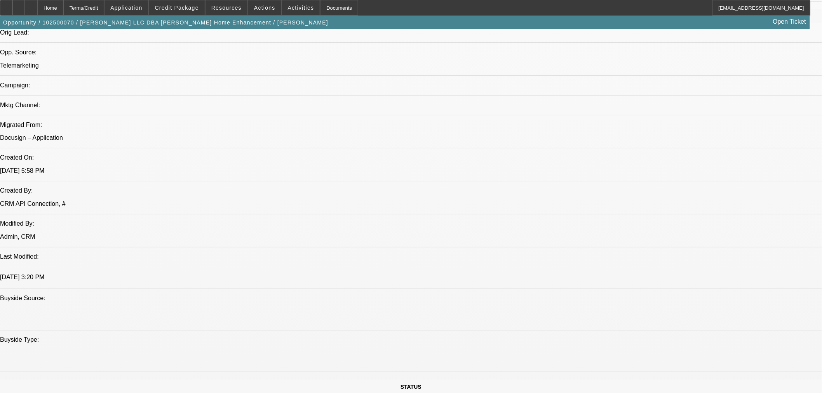
scroll to position [212, 0]
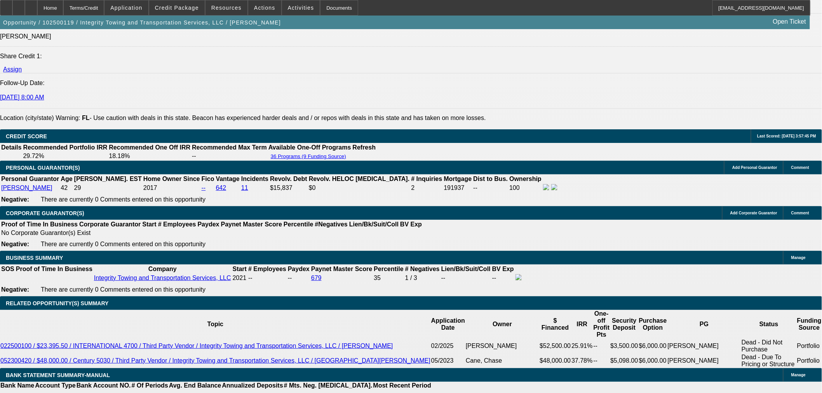
select select "0"
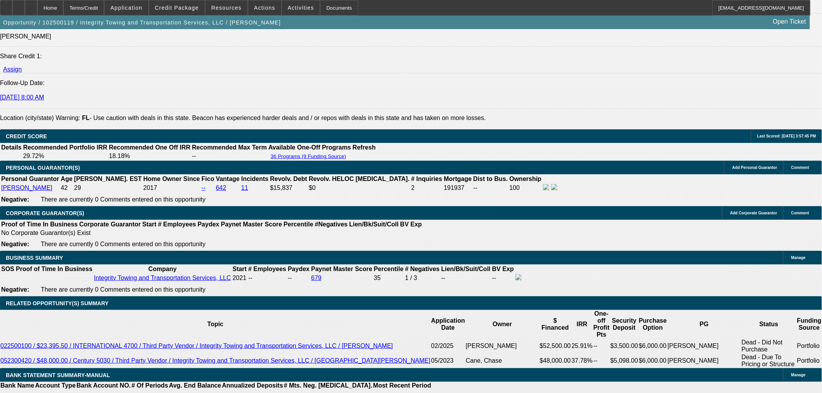
select select "0"
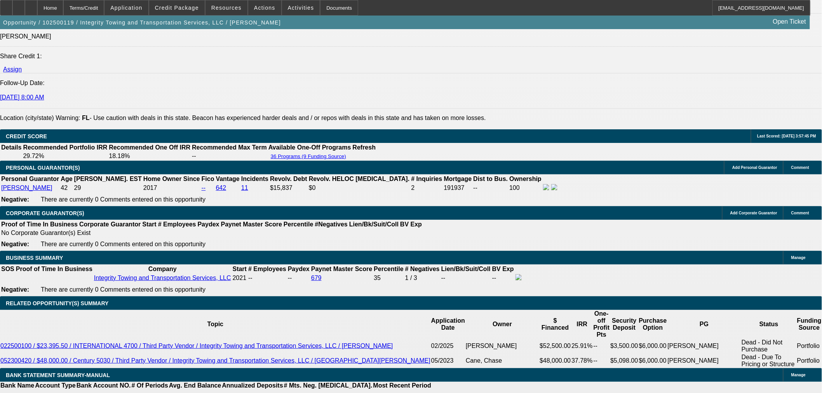
select select "0"
select select "1"
select select "6"
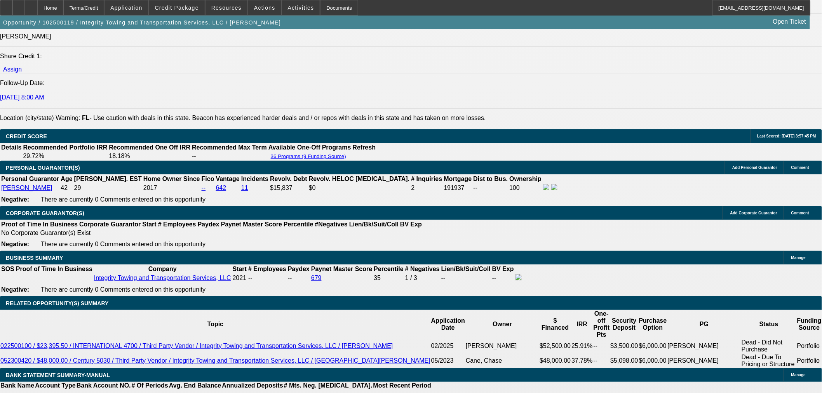
select select "1"
select select "6"
select select "1"
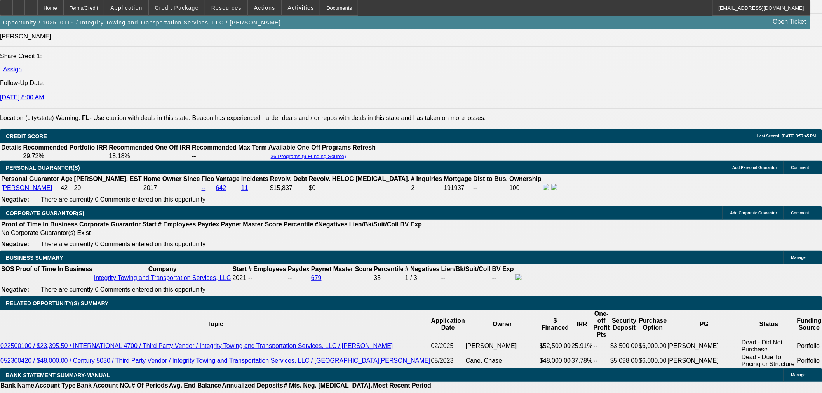
select select "6"
select select "1"
select select "6"
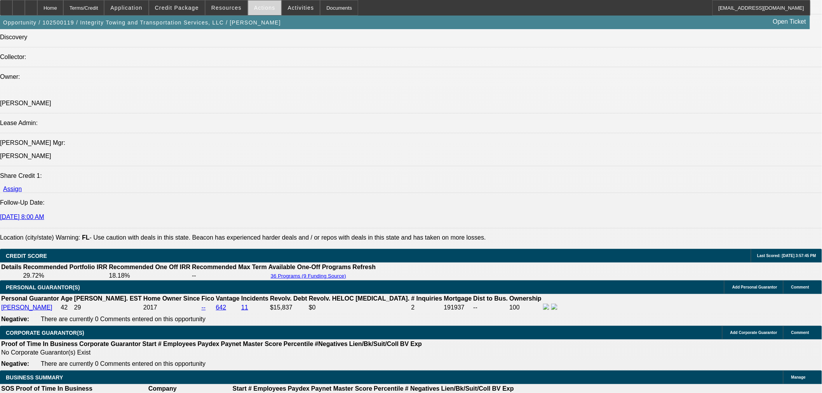
scroll to position [911, 0]
